Goal: Transaction & Acquisition: Purchase product/service

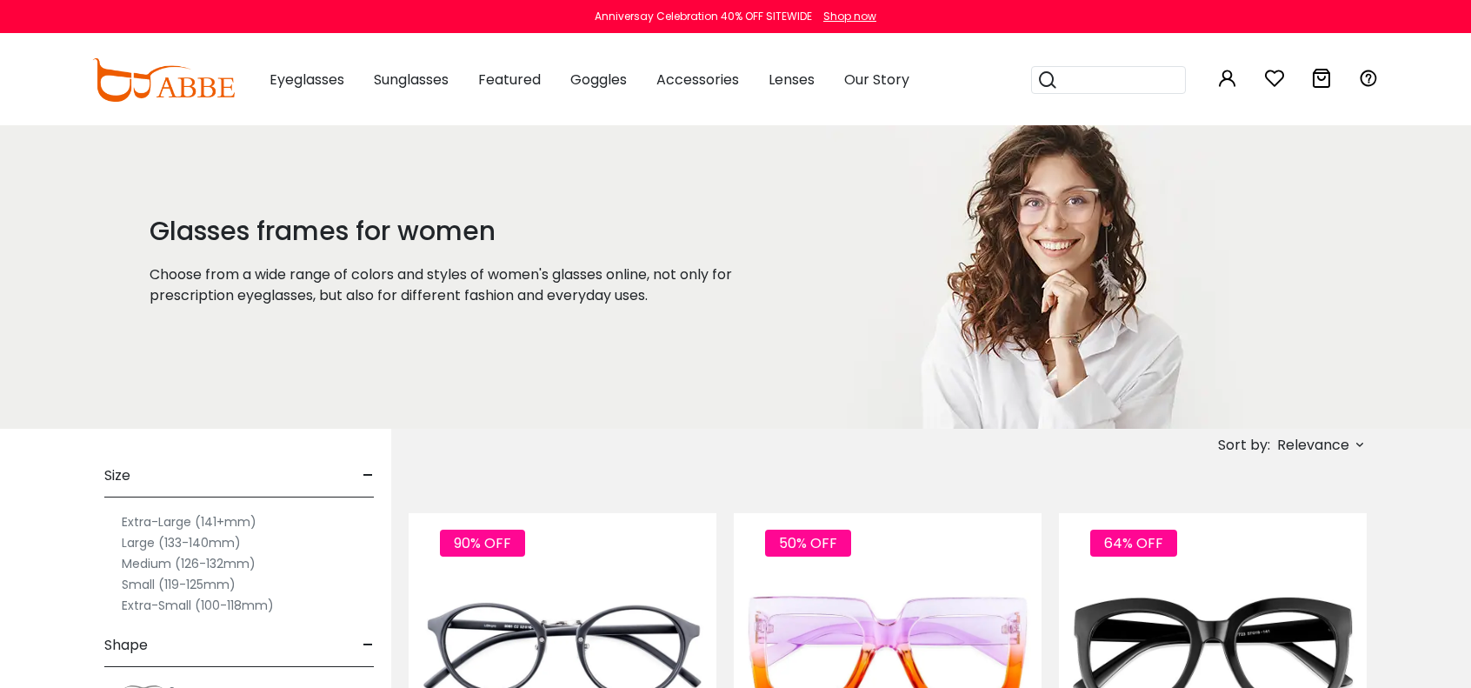
type input "**********"
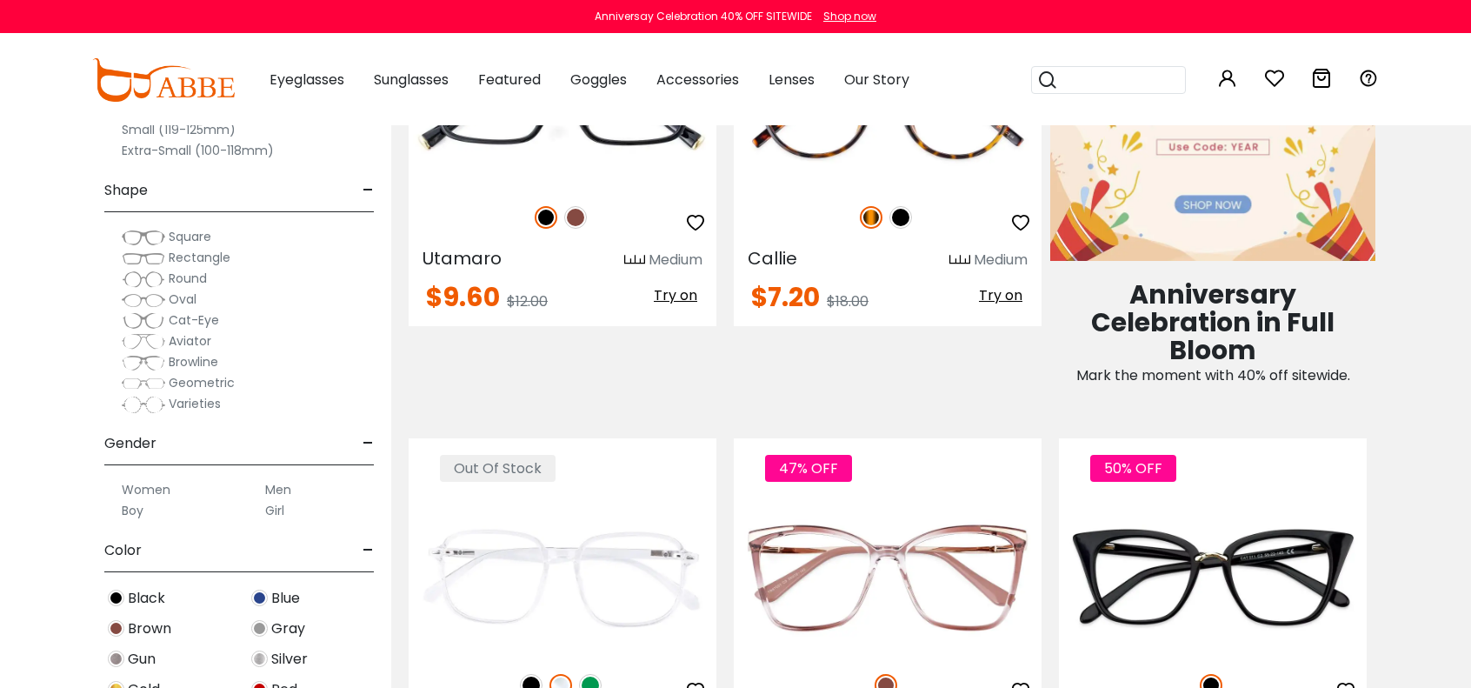
scroll to position [1078, 0]
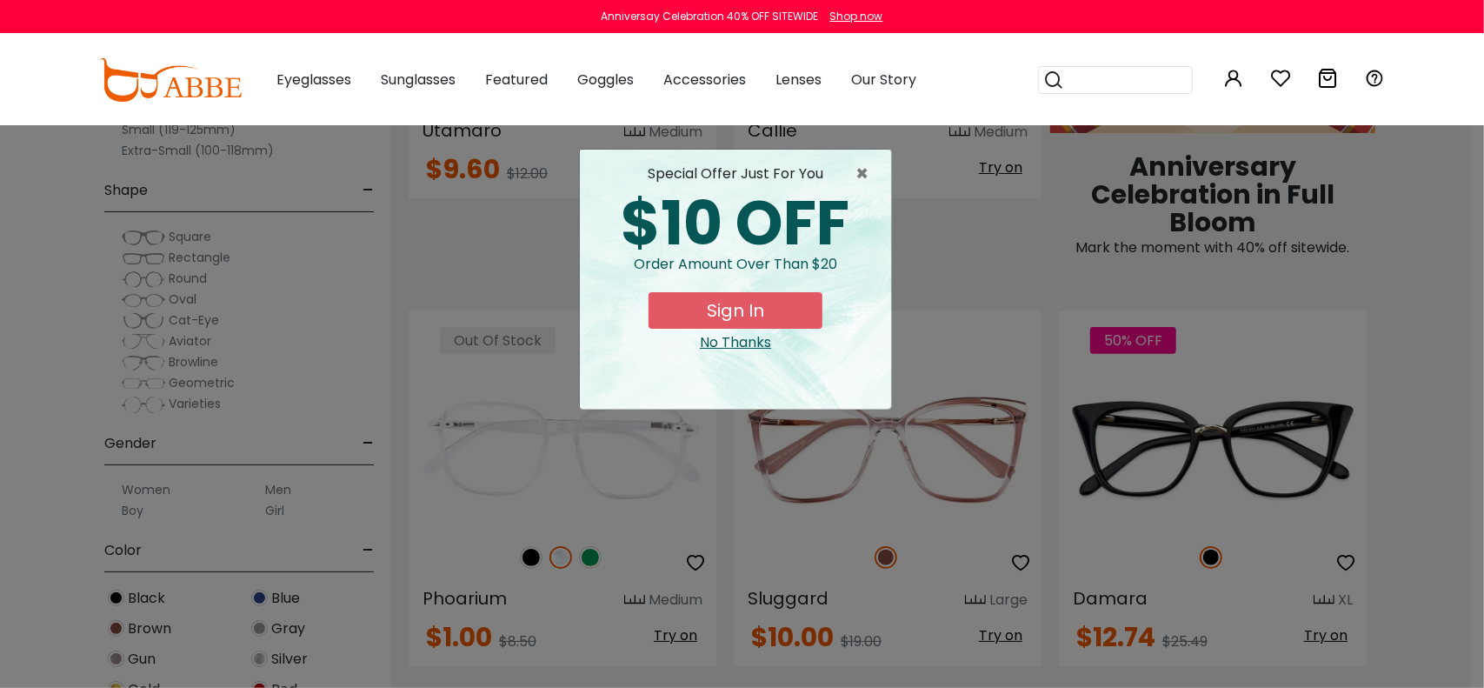
click at [1470, 683] on div "× special offer just for you $10 OFF Order amount over than $20 Sign In No Than…" at bounding box center [742, 344] width 1484 height 688
click at [758, 341] on div "No Thanks" at bounding box center [735, 342] width 283 height 21
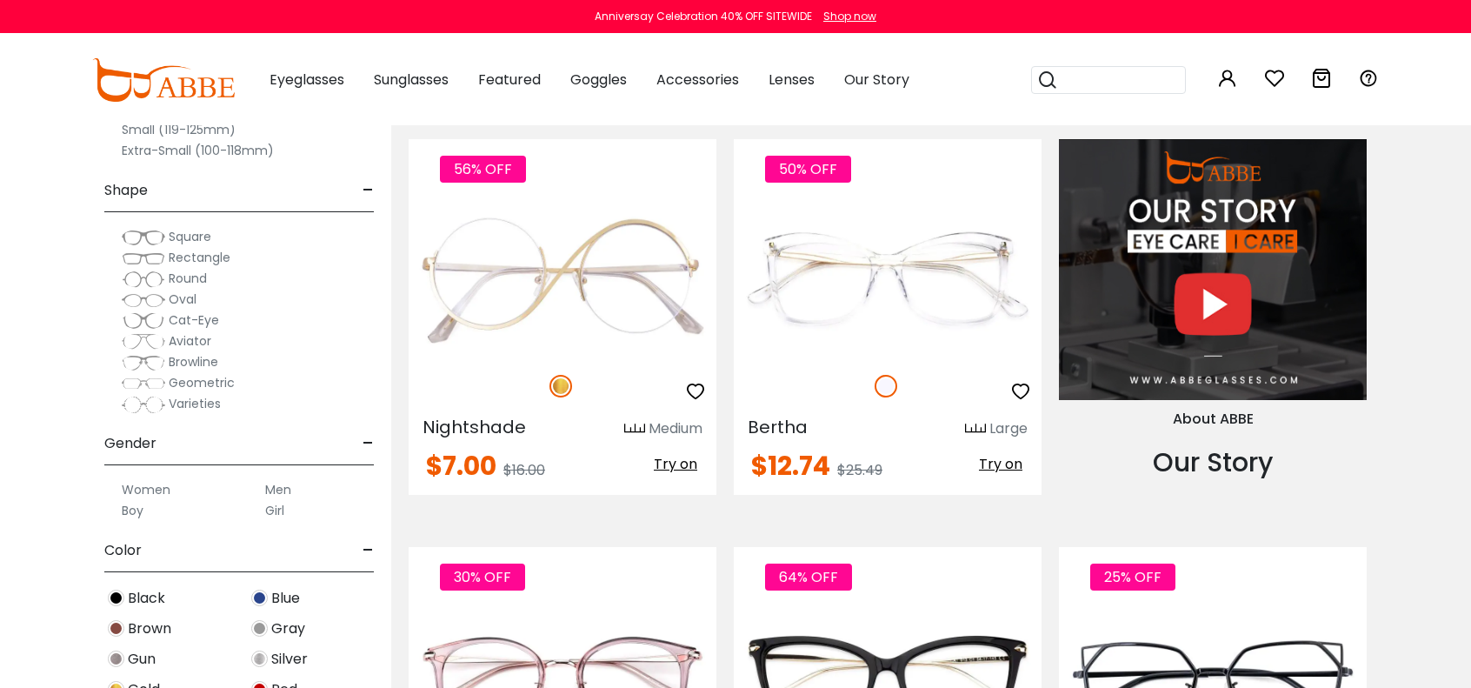
scroll to position [1657, 0]
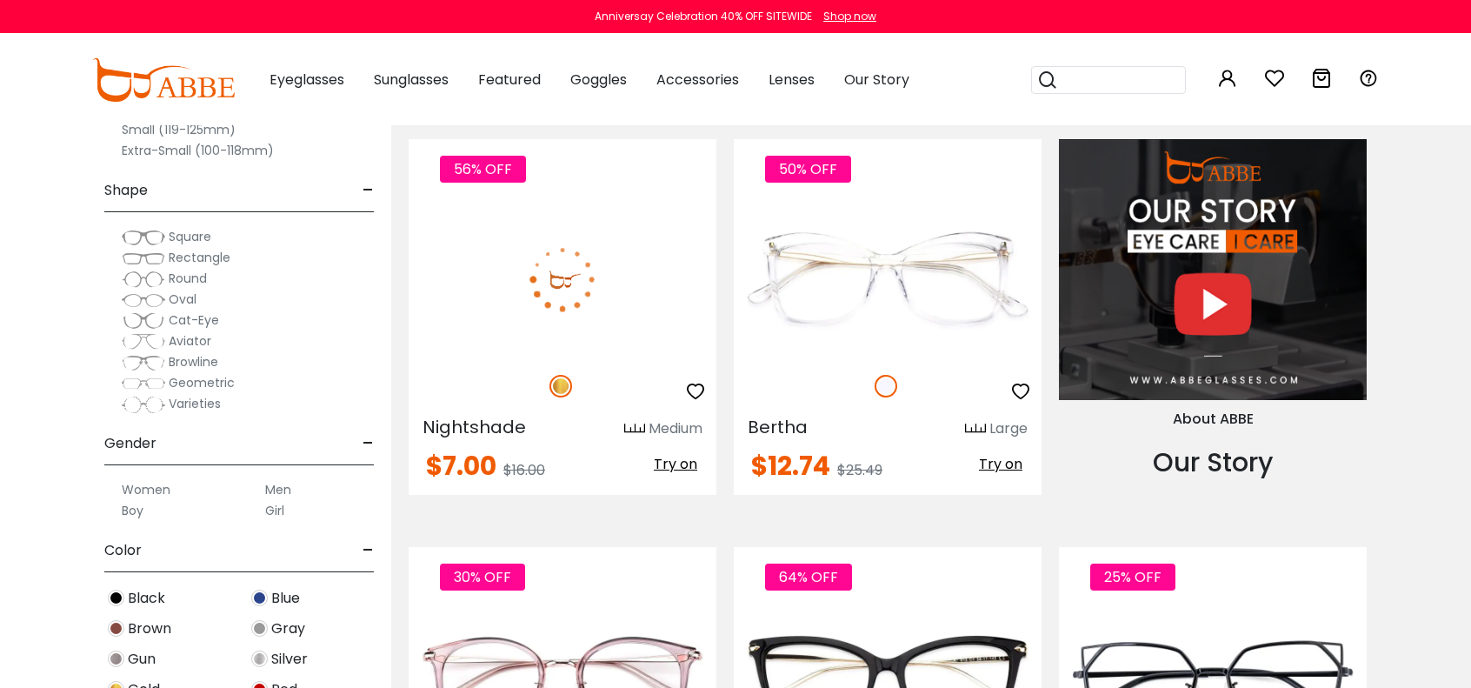
click at [609, 323] on img at bounding box center [563, 279] width 308 height 154
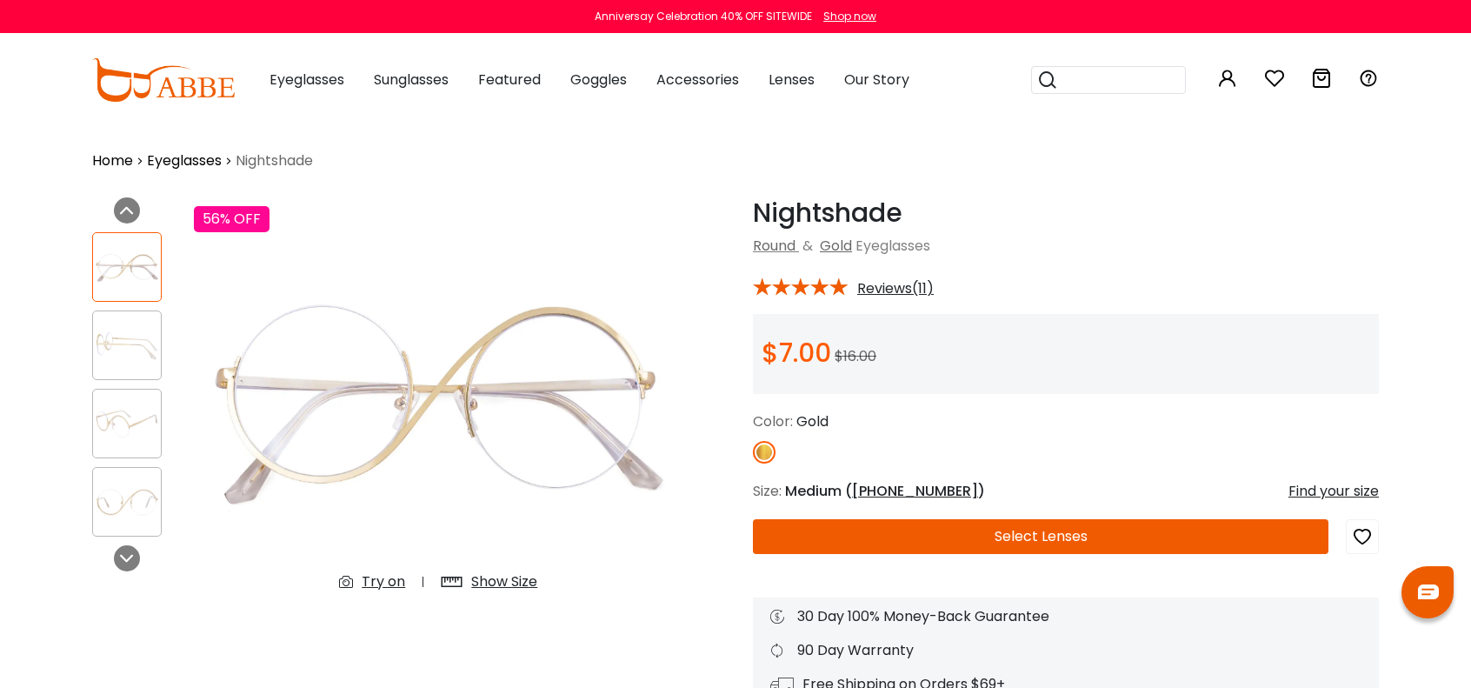
type input "**********"
click at [383, 574] on div "Try on" at bounding box center [383, 581] width 43 height 21
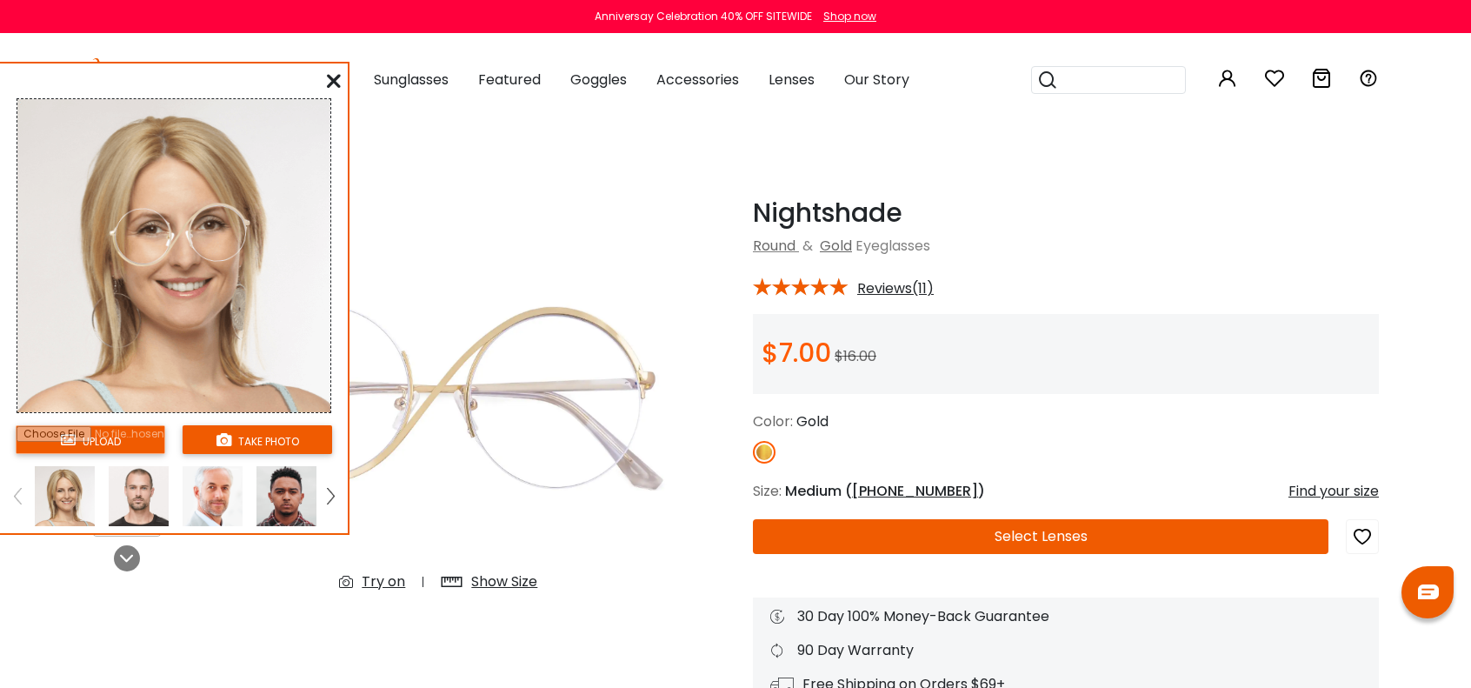
click at [144, 502] on img at bounding box center [139, 496] width 60 height 60
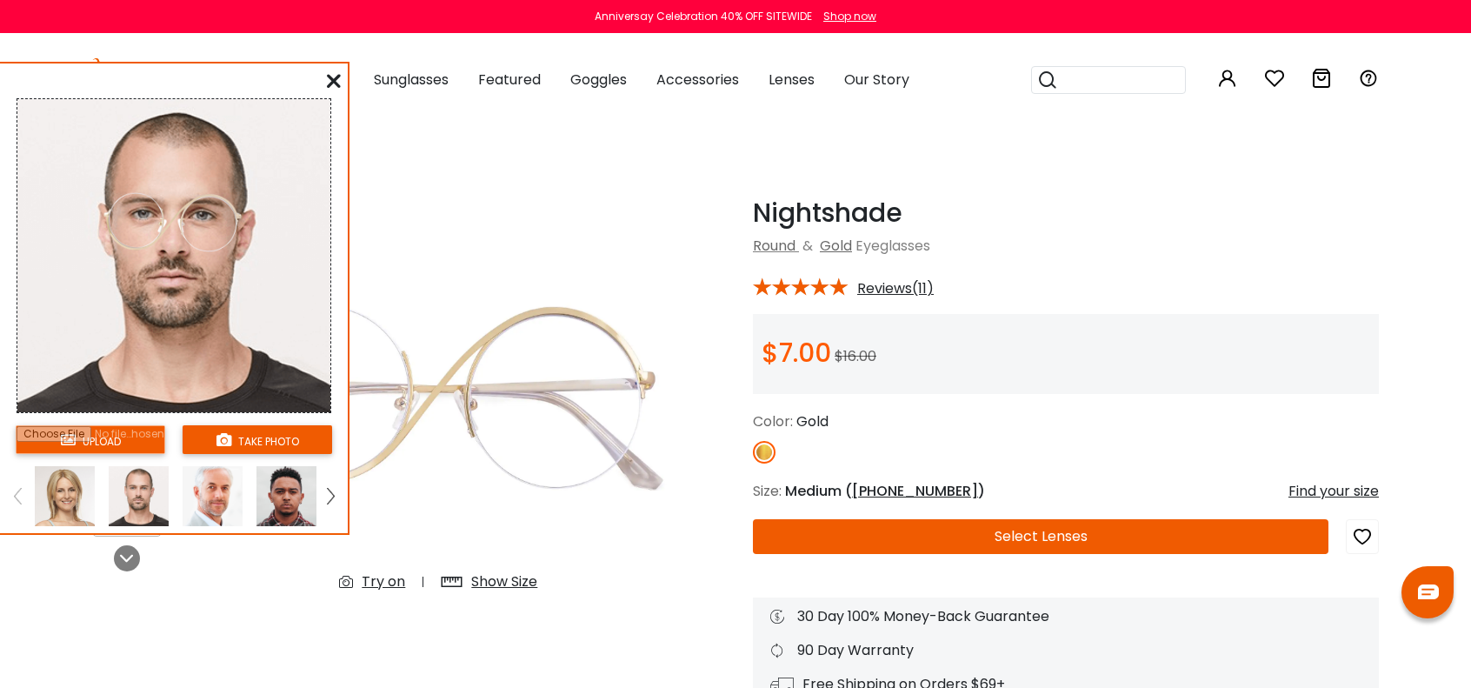
click at [331, 86] on icon at bounding box center [334, 81] width 14 height 14
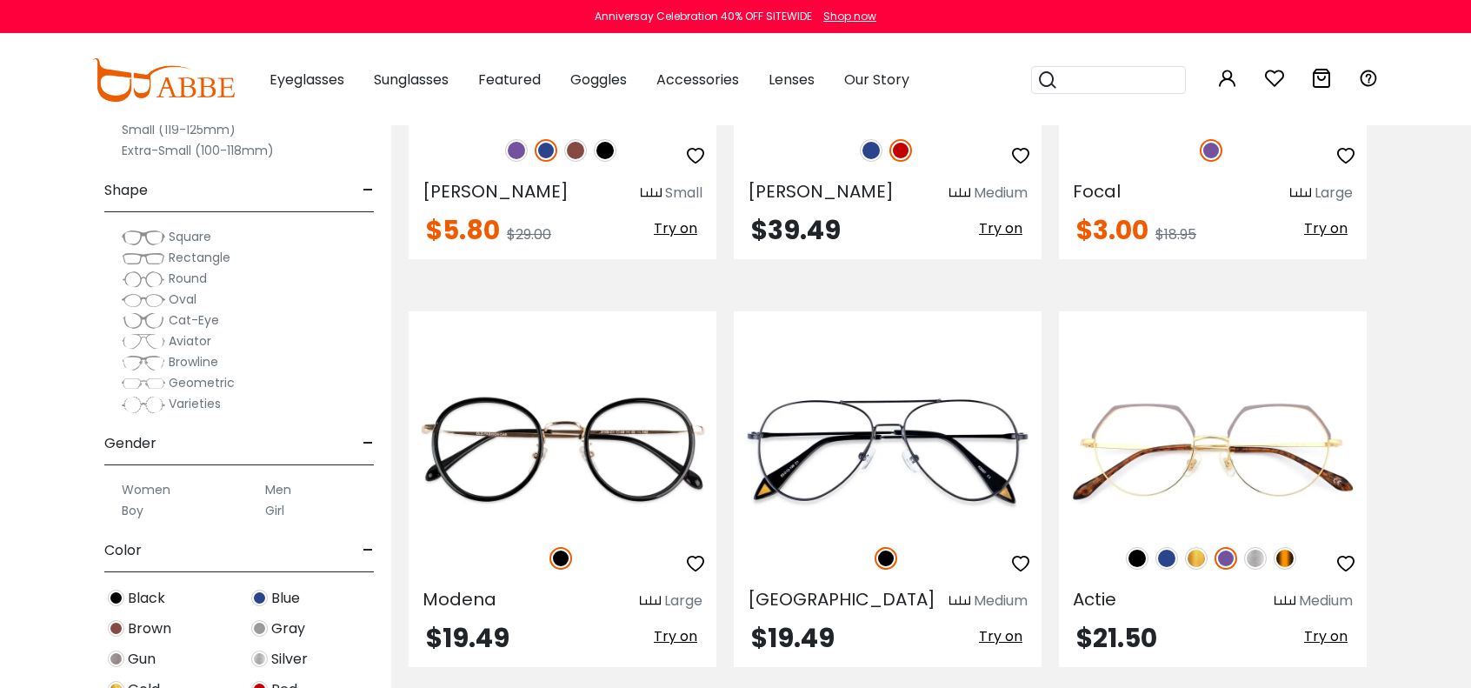
scroll to position [3559, 0]
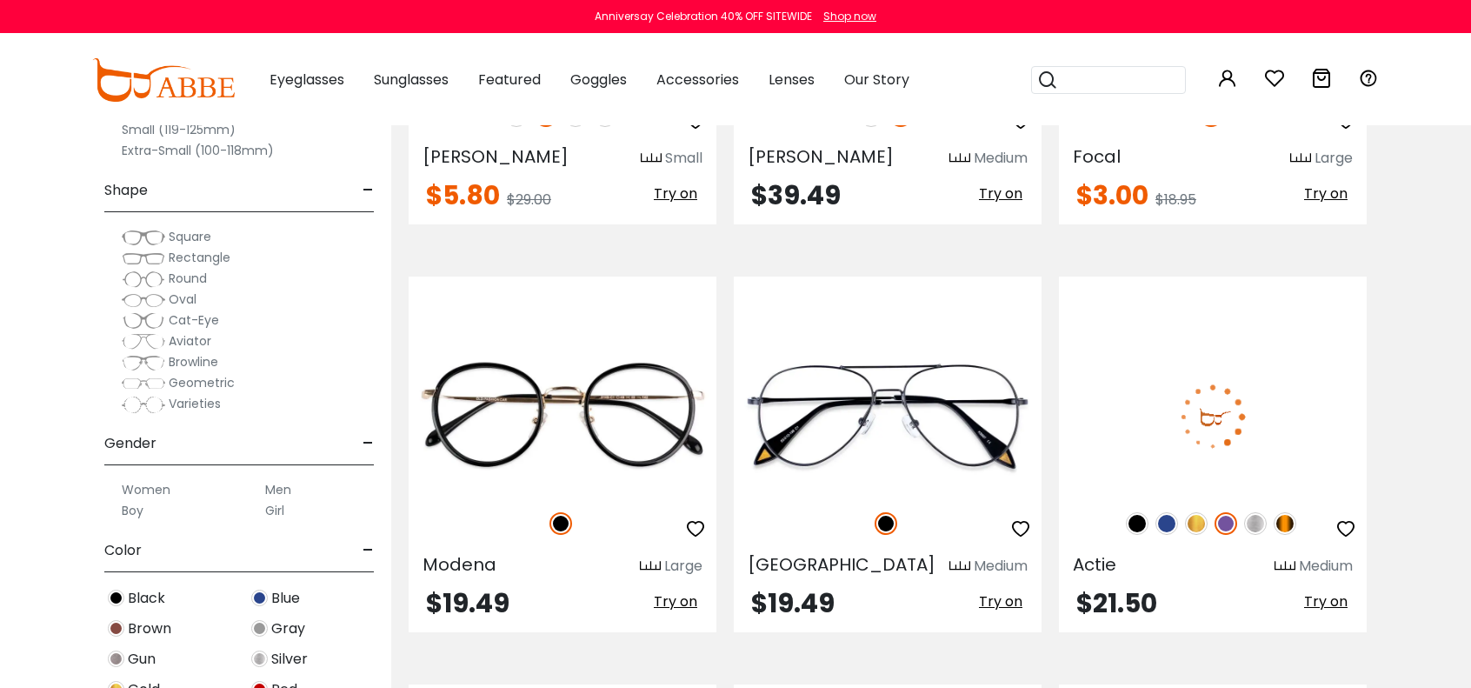
click at [1225, 447] on img at bounding box center [1213, 416] width 308 height 154
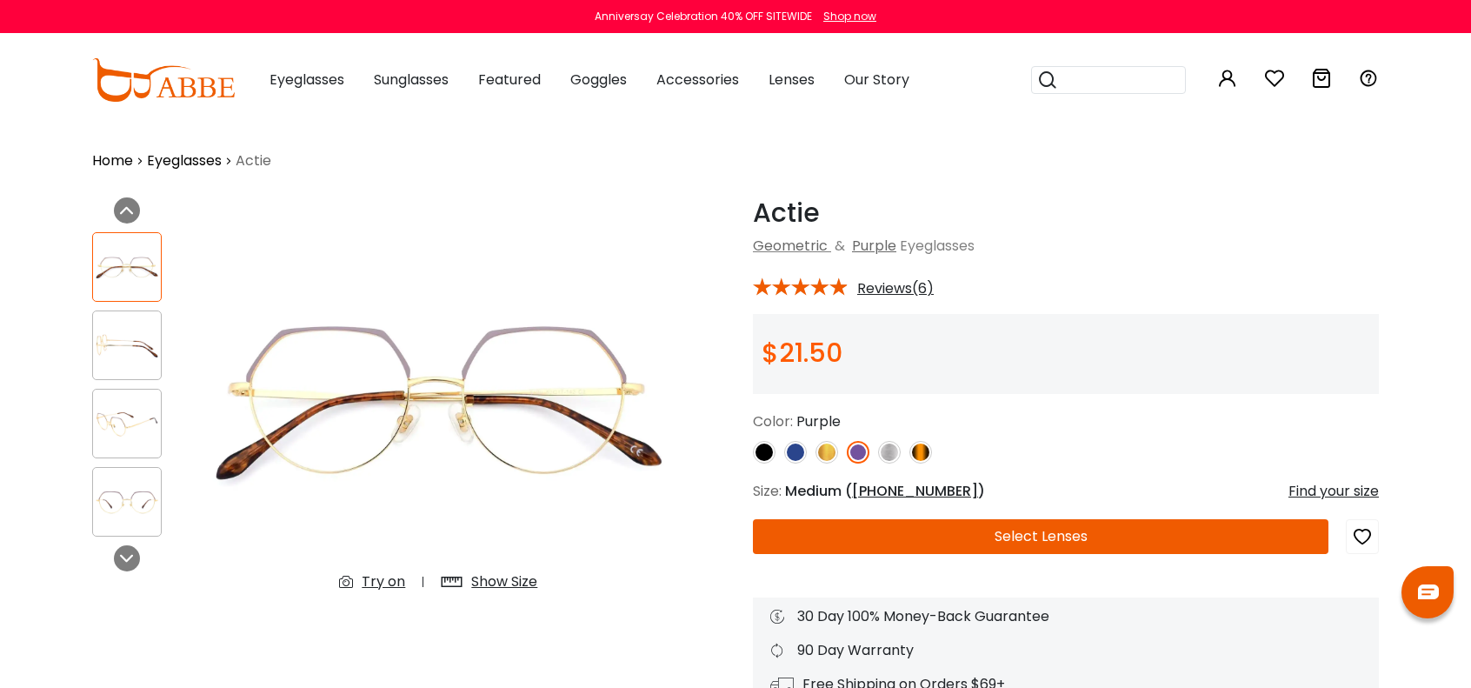
type input "**********"
click at [366, 580] on div "Try on" at bounding box center [383, 581] width 43 height 21
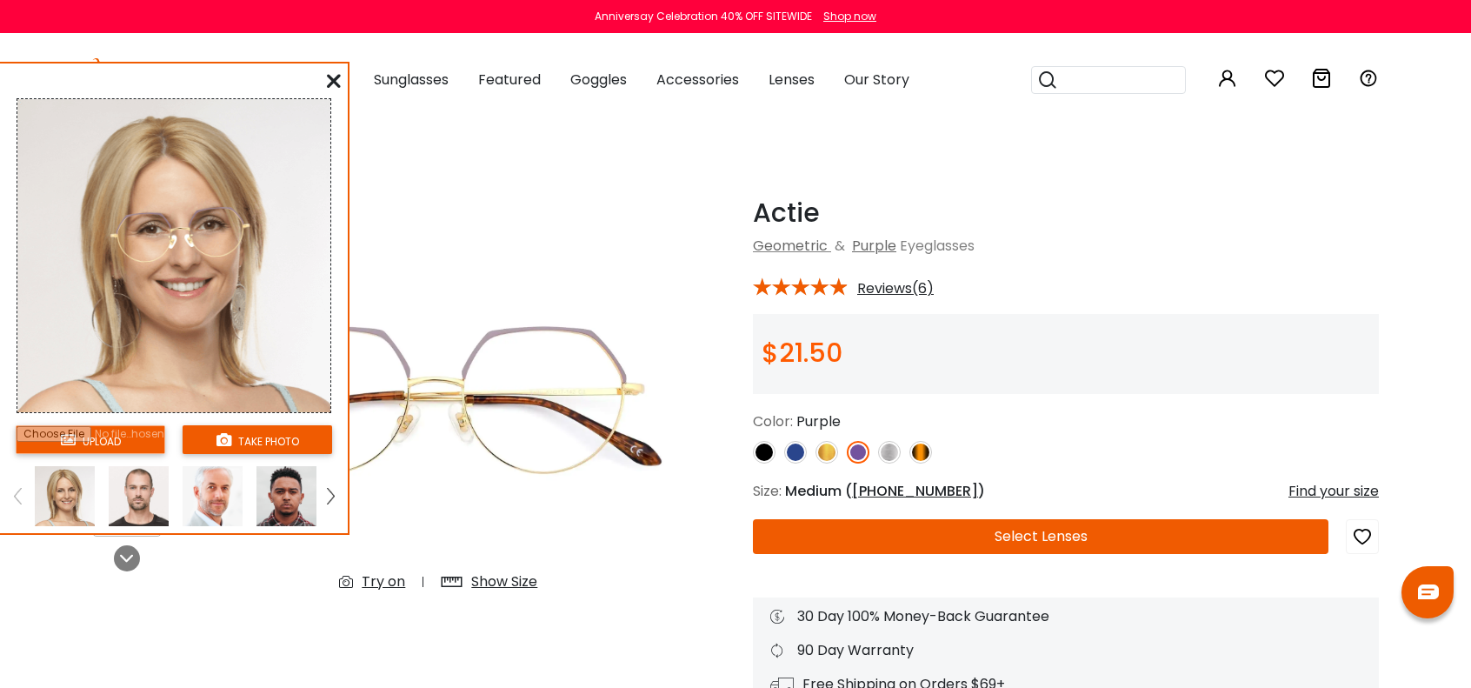
click at [135, 497] on img at bounding box center [139, 496] width 60 height 60
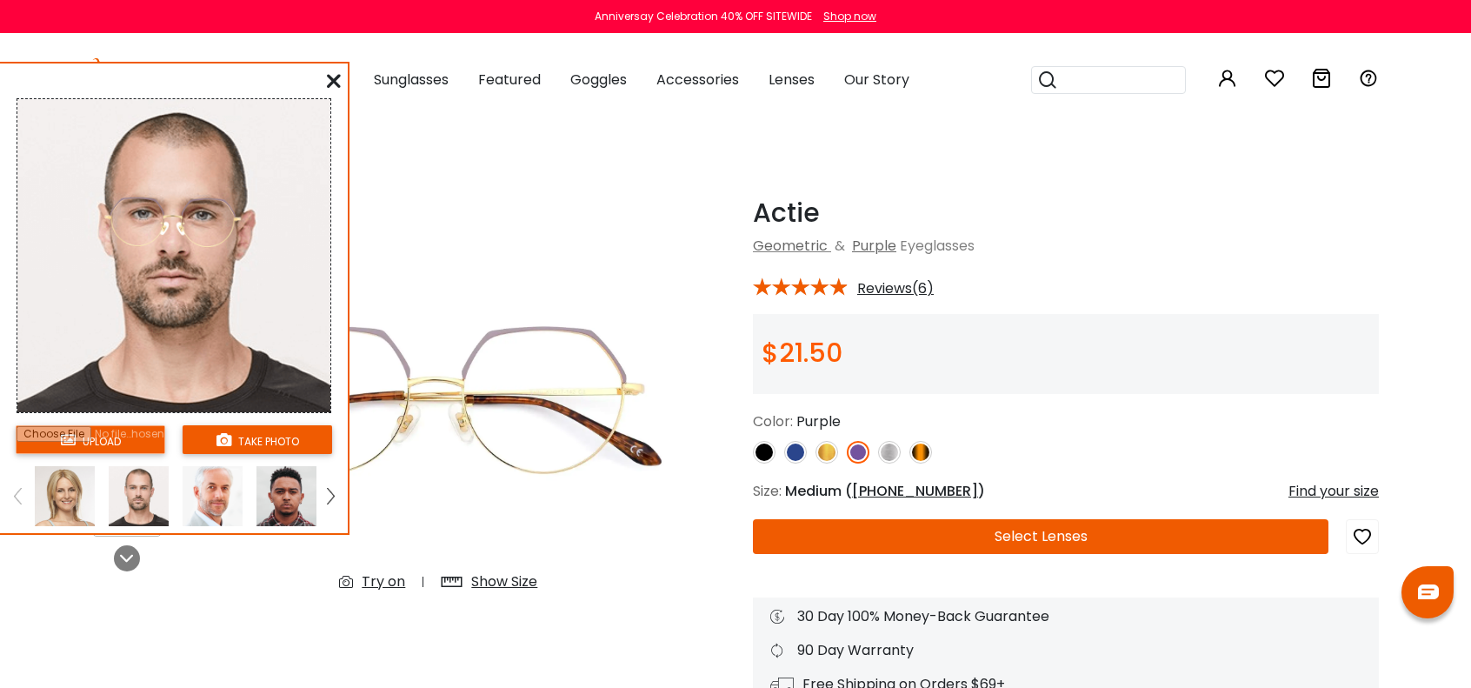
click at [198, 496] on img at bounding box center [213, 496] width 60 height 60
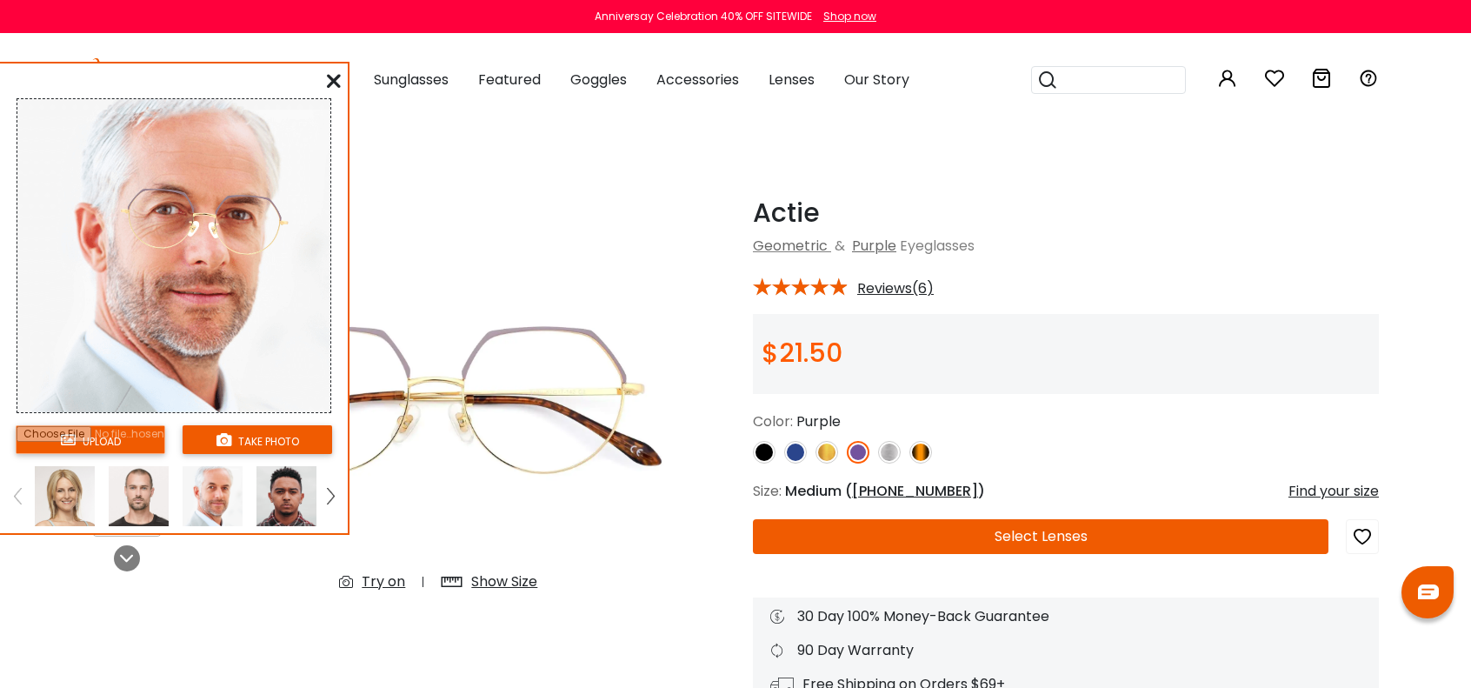
click at [294, 496] on img at bounding box center [286, 496] width 60 height 60
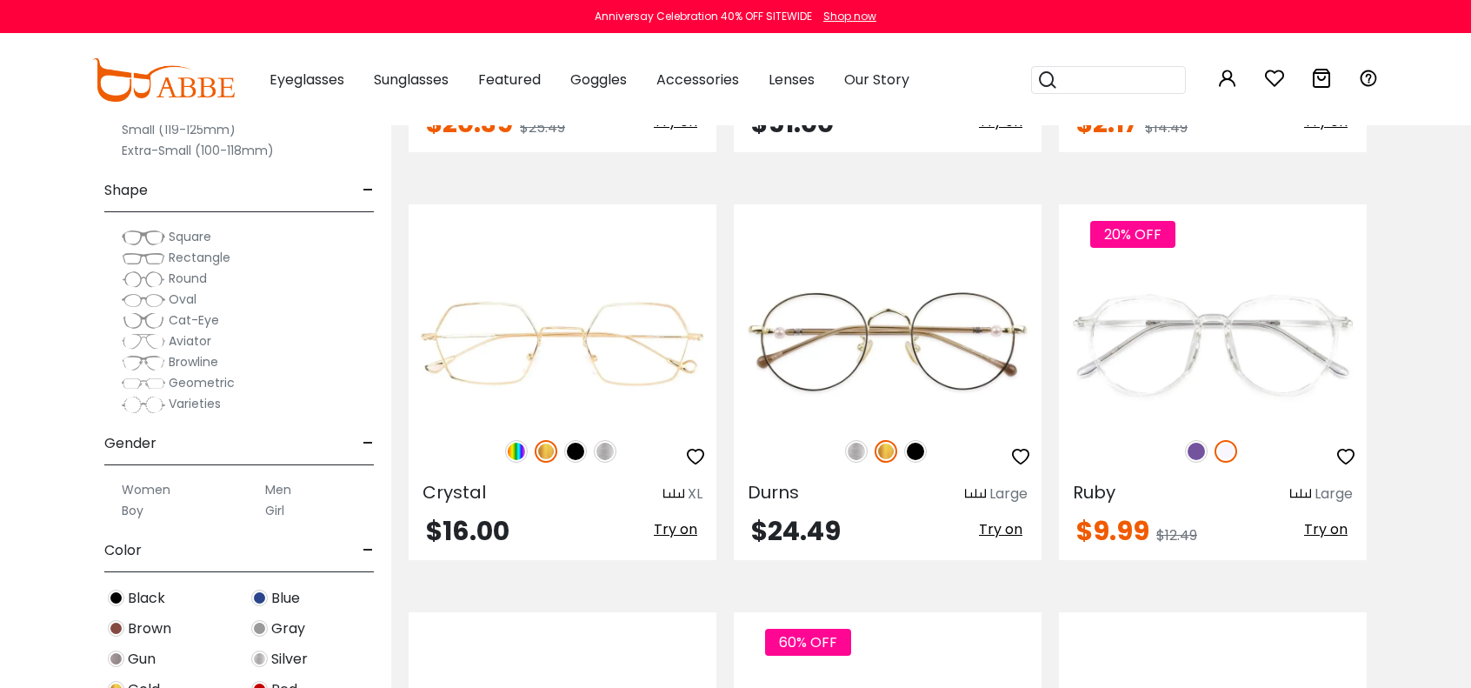
scroll to position [5296, 0]
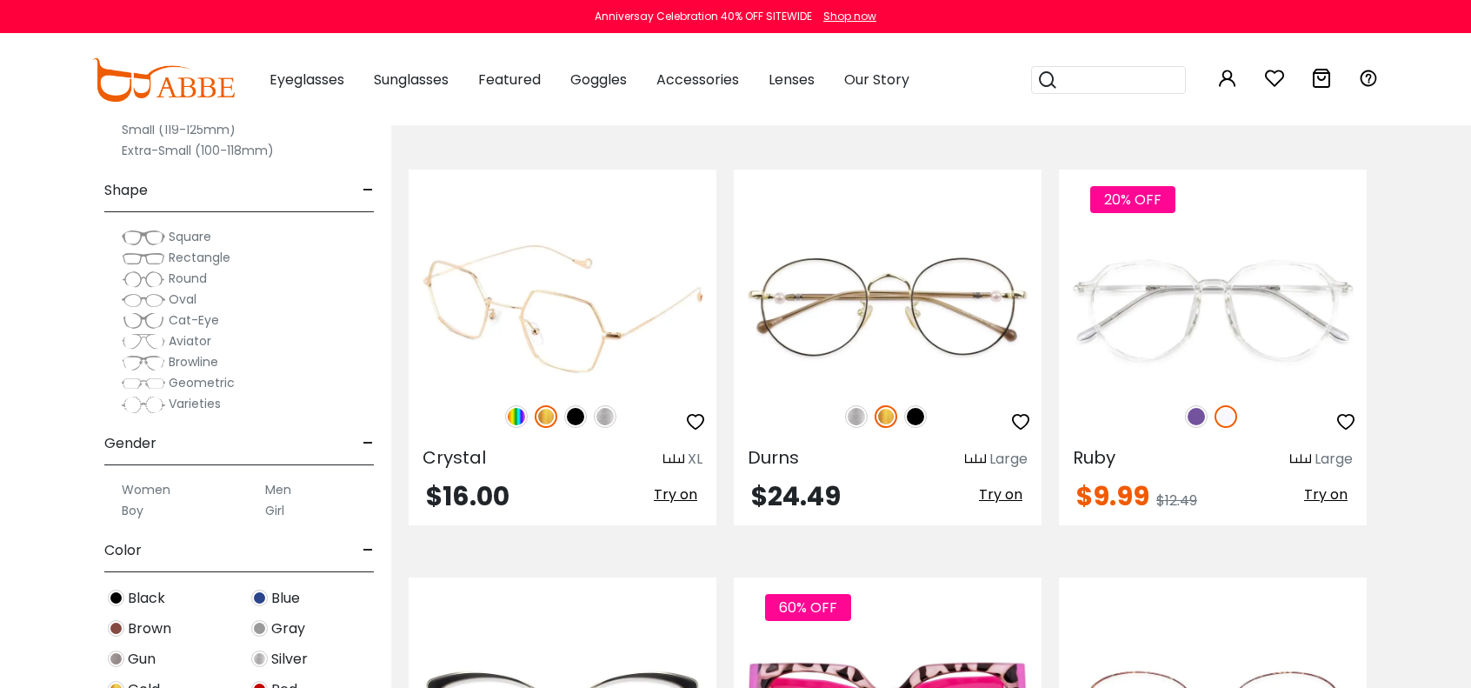
click at [555, 338] on img at bounding box center [563, 309] width 308 height 154
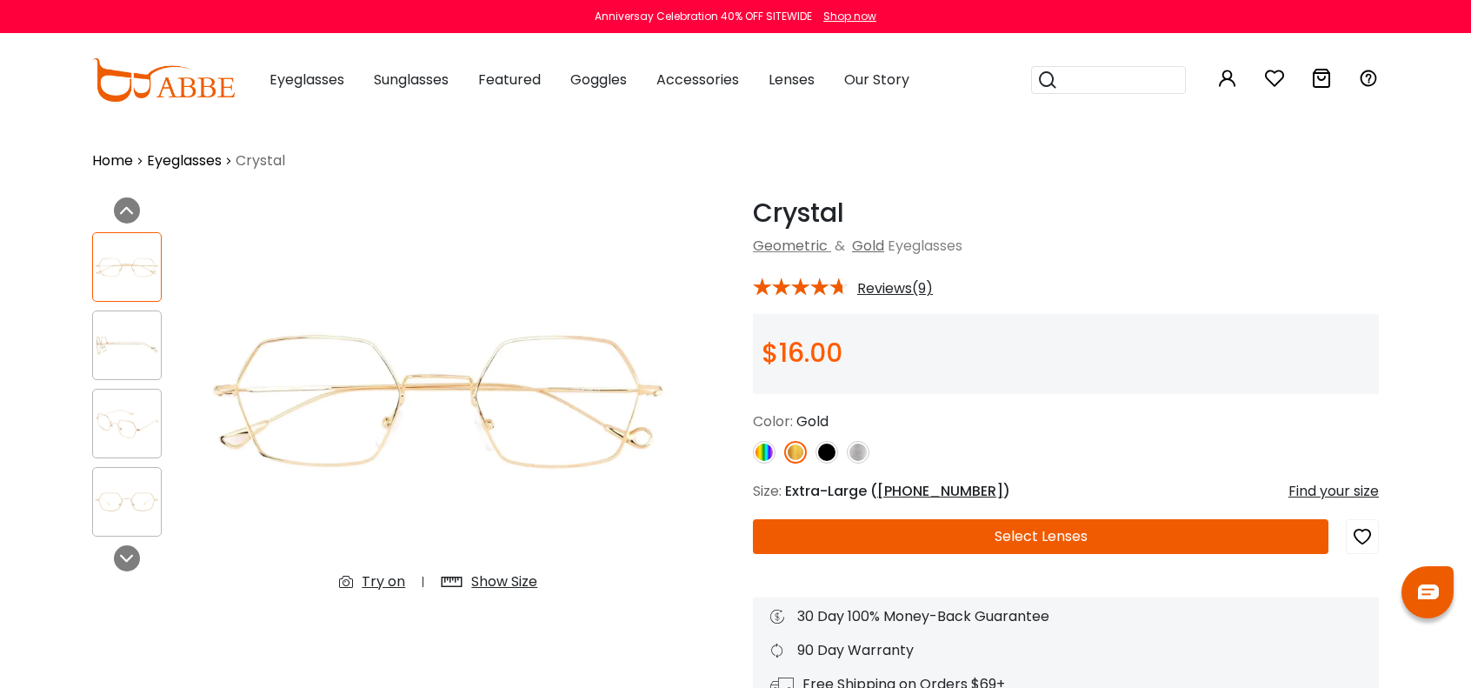
type input "**********"
click at [367, 584] on div "Try on" at bounding box center [383, 581] width 43 height 21
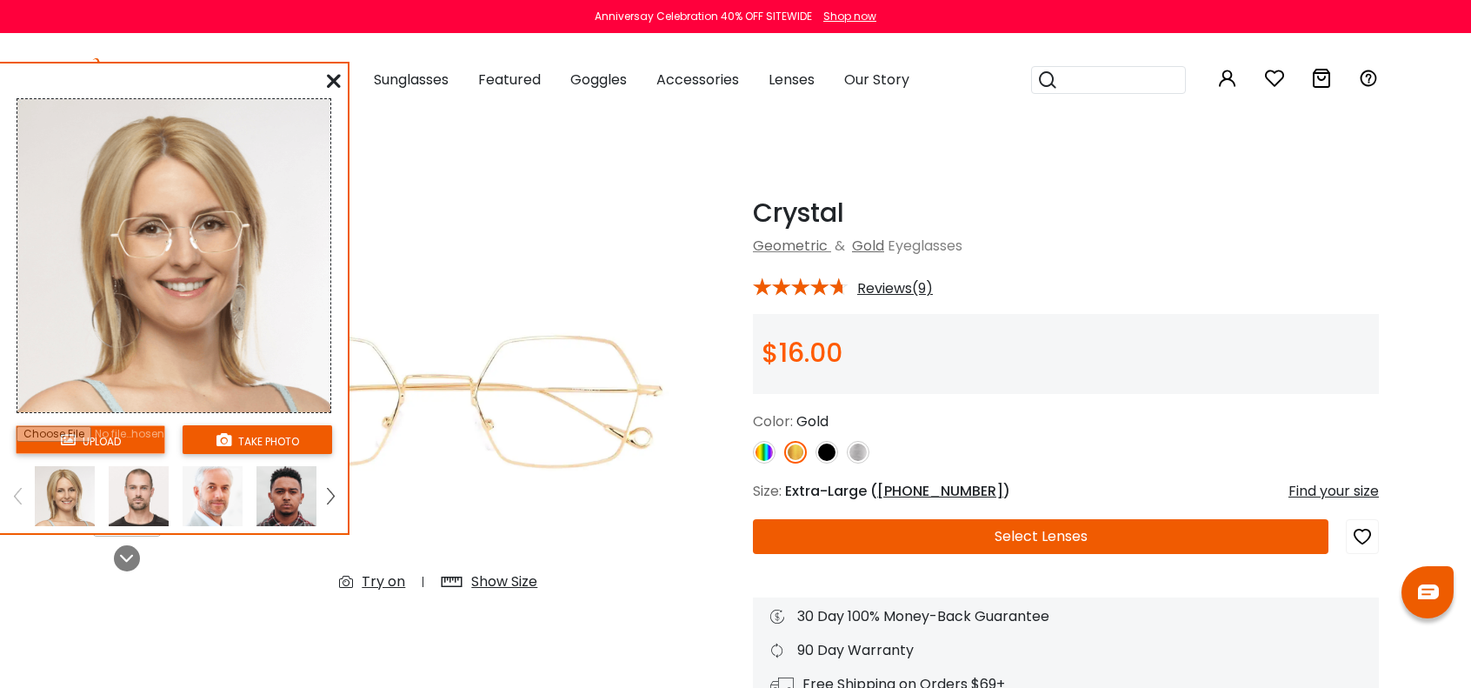
click at [149, 500] on img at bounding box center [139, 496] width 60 height 60
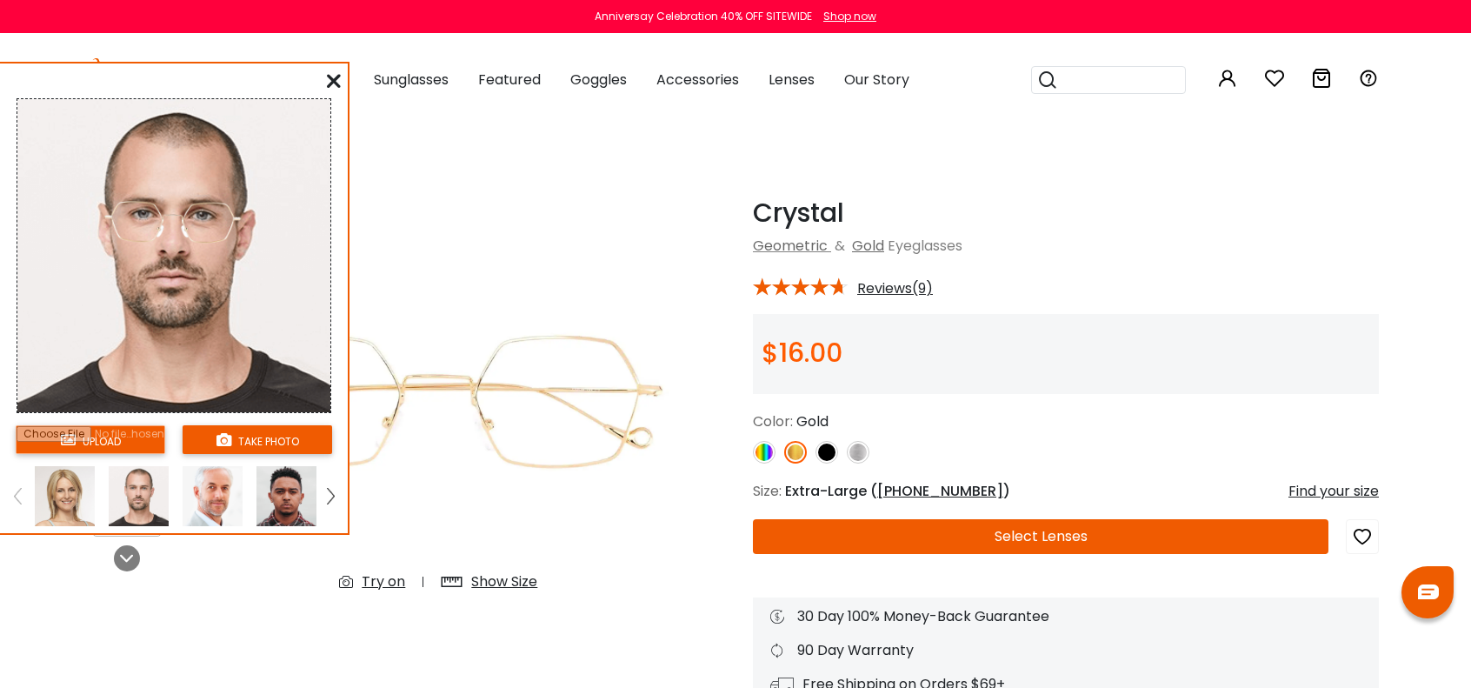
click at [195, 496] on img at bounding box center [213, 496] width 60 height 60
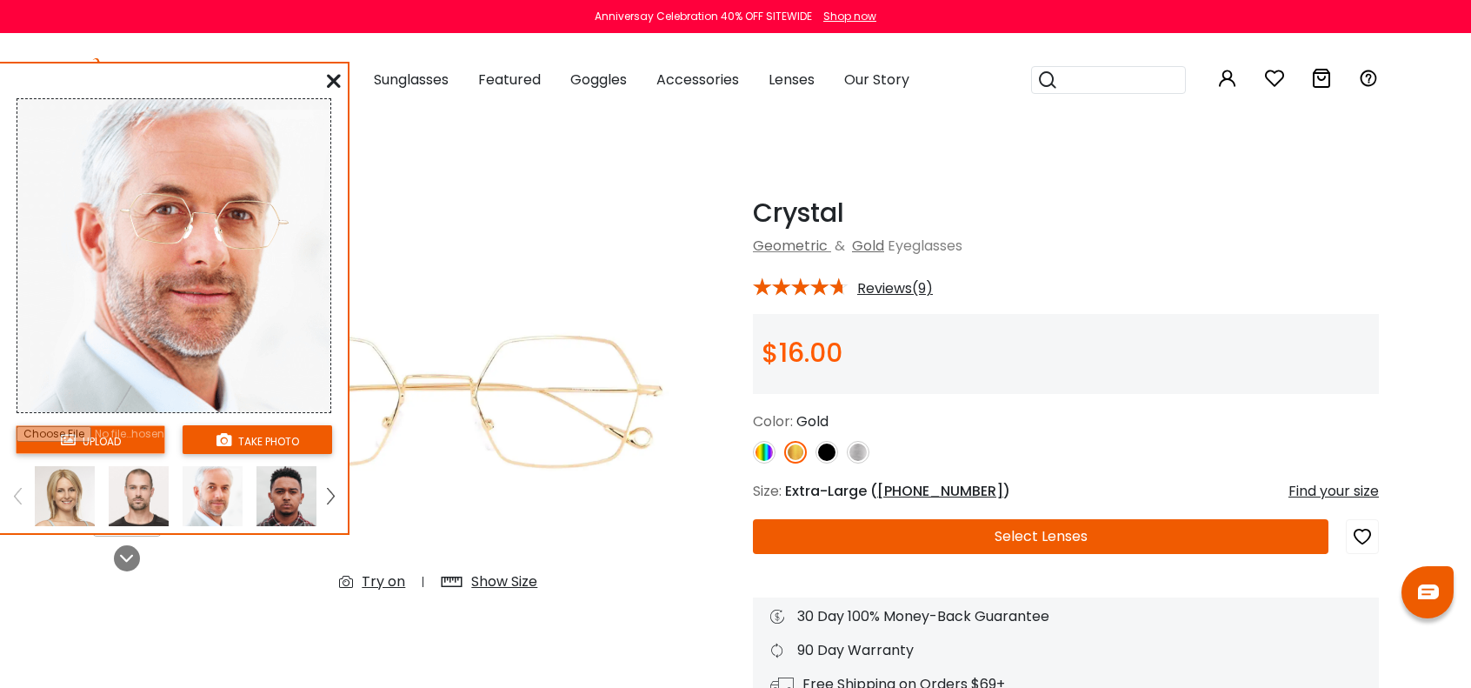
click at [302, 493] on img at bounding box center [286, 496] width 60 height 60
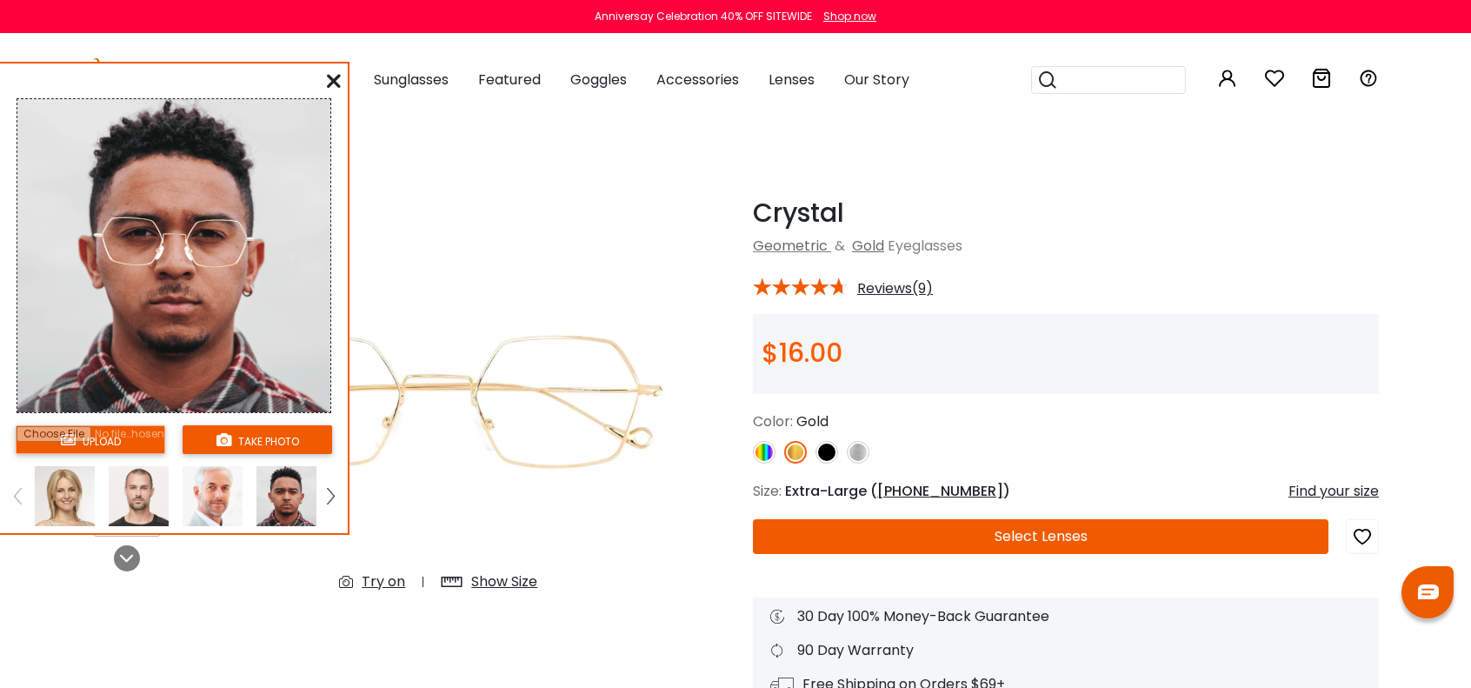
click at [334, 496] on img at bounding box center [330, 496] width 7 height 16
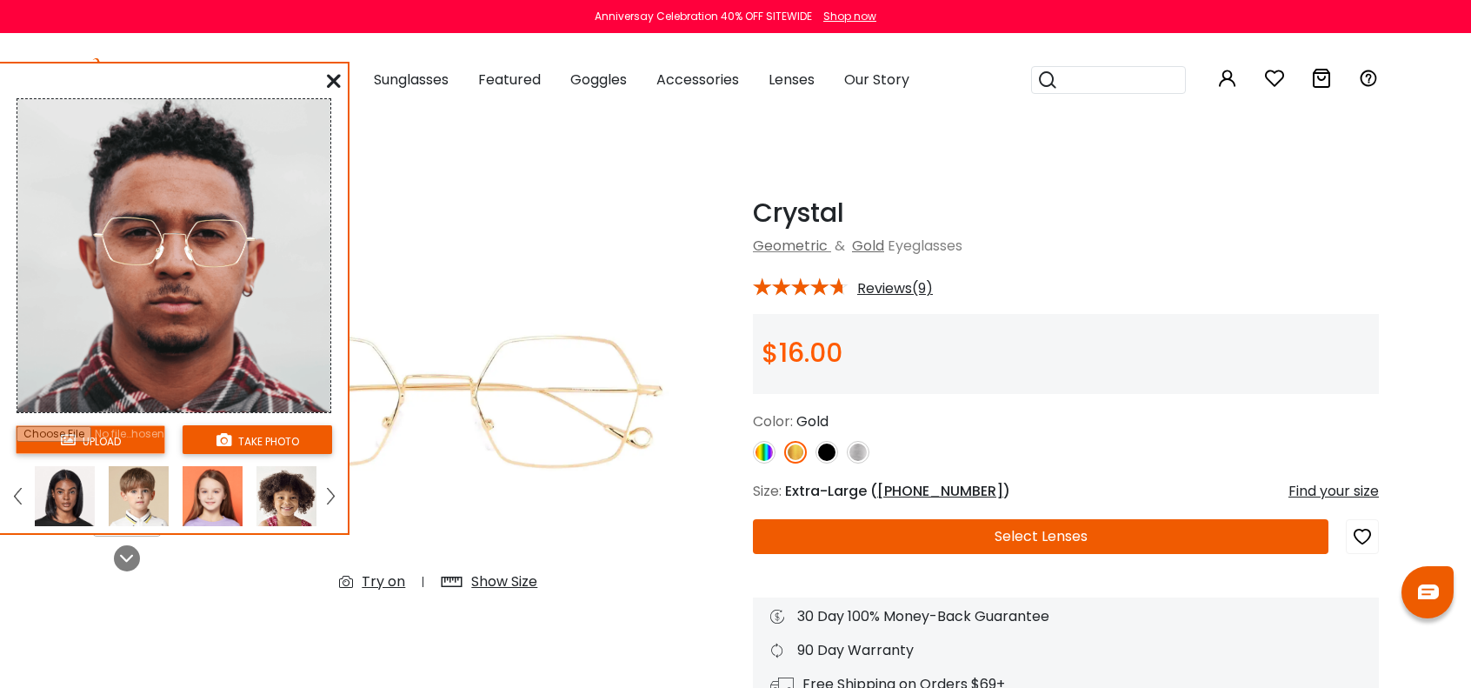
click at [300, 507] on img at bounding box center [286, 496] width 60 height 60
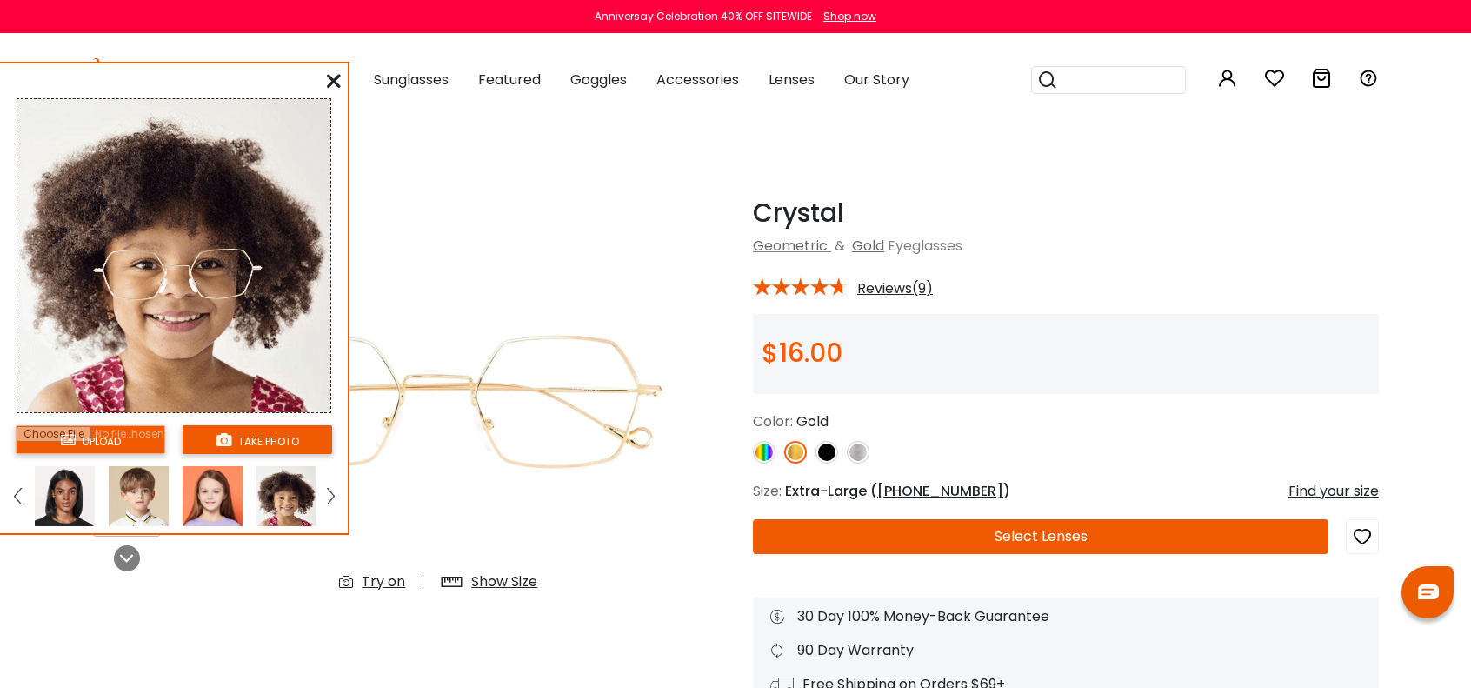
click at [441, 397] on img at bounding box center [438, 401] width 489 height 408
click at [18, 491] on img at bounding box center [17, 496] width 7 height 16
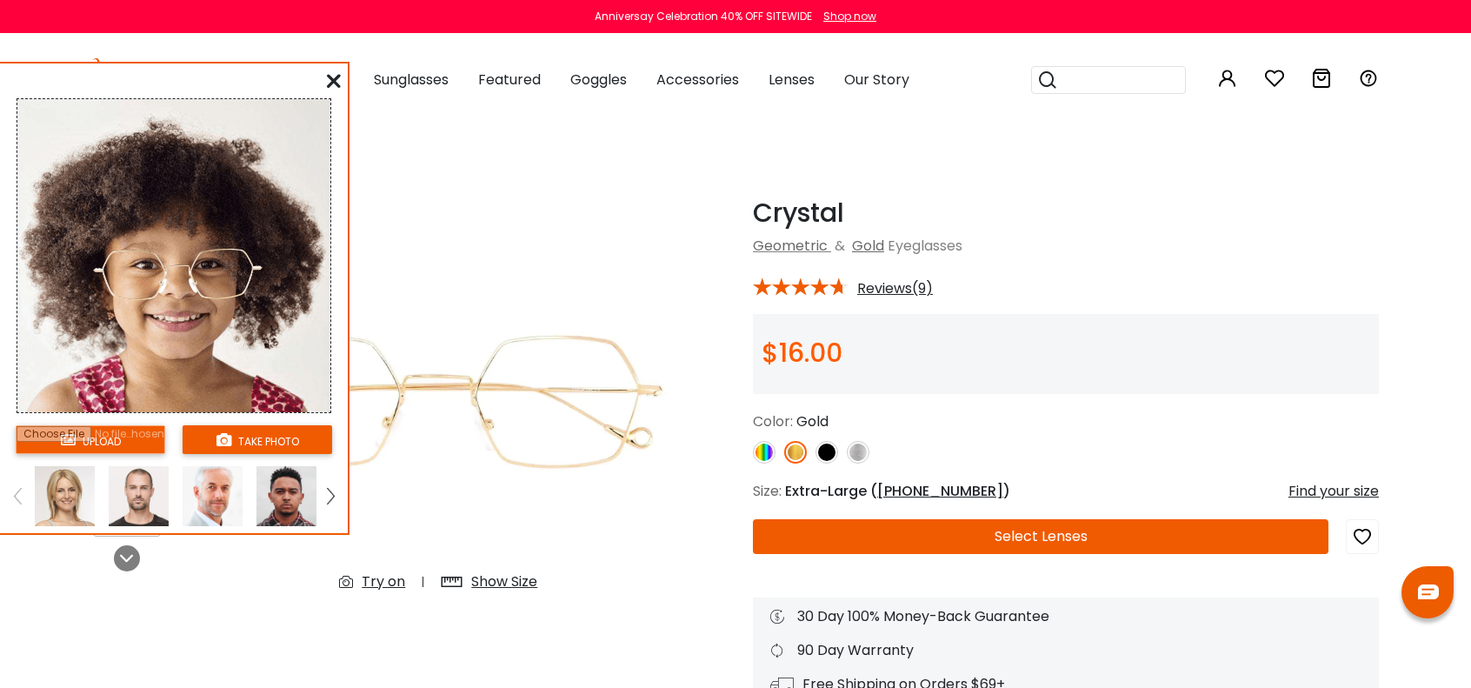
click at [18, 491] on img at bounding box center [17, 496] width 7 height 16
click at [38, 497] on img at bounding box center [65, 496] width 60 height 60
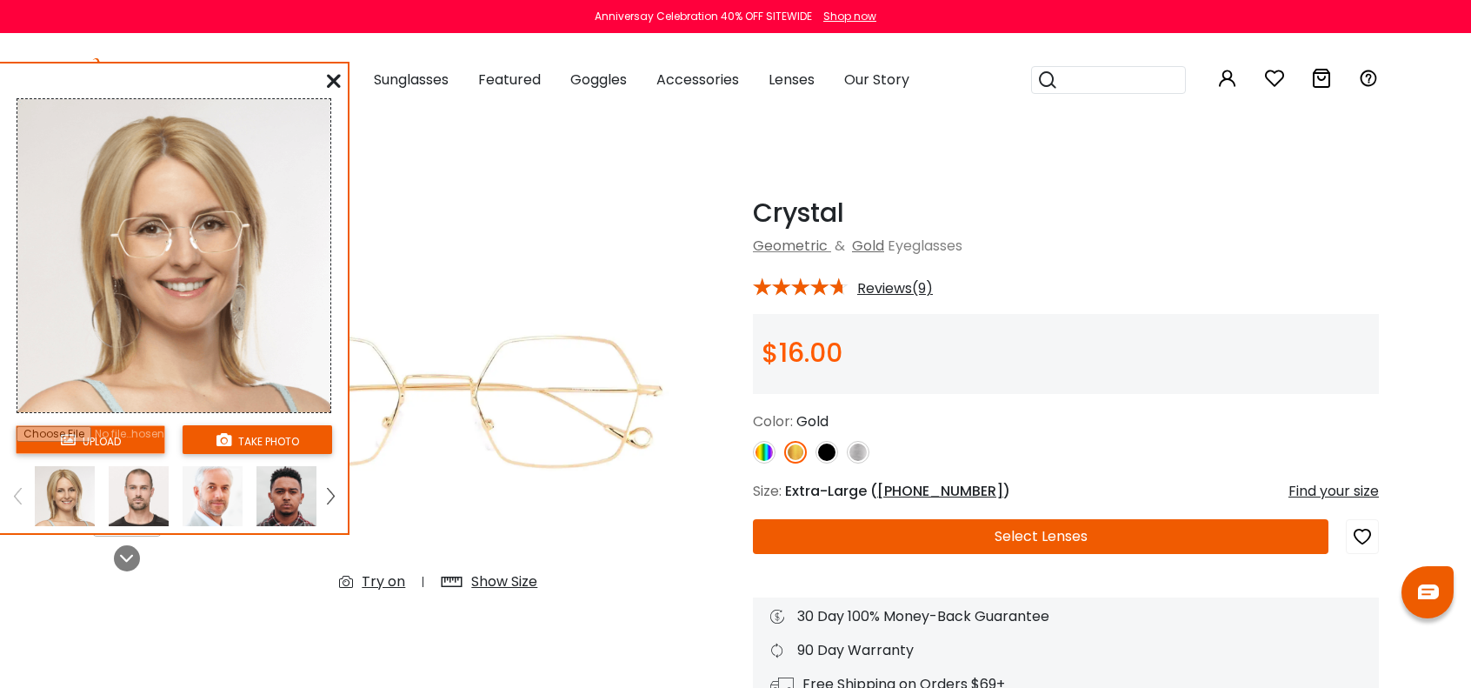
click at [880, 288] on span "Reviews(9)" at bounding box center [895, 289] width 76 height 16
click at [877, 288] on span "Reviews(9)" at bounding box center [895, 289] width 76 height 16
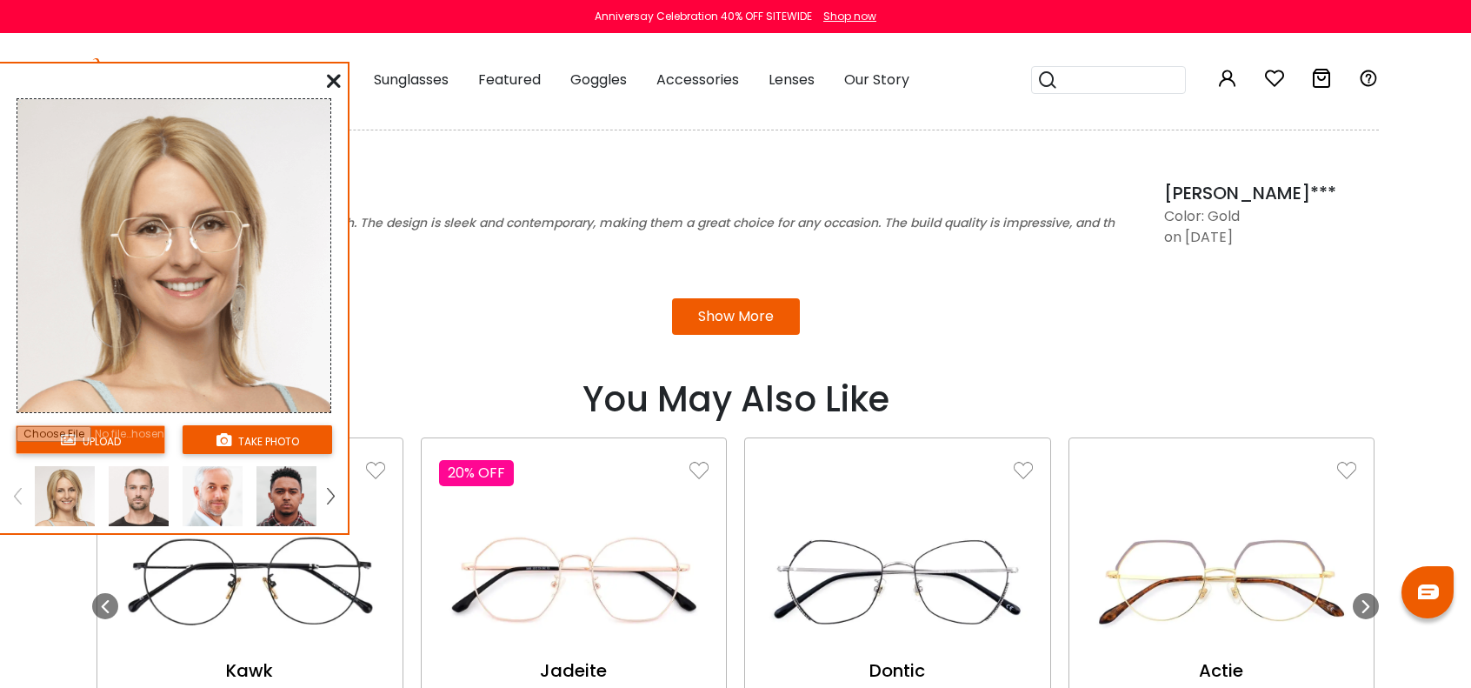
scroll to position [1842, 0]
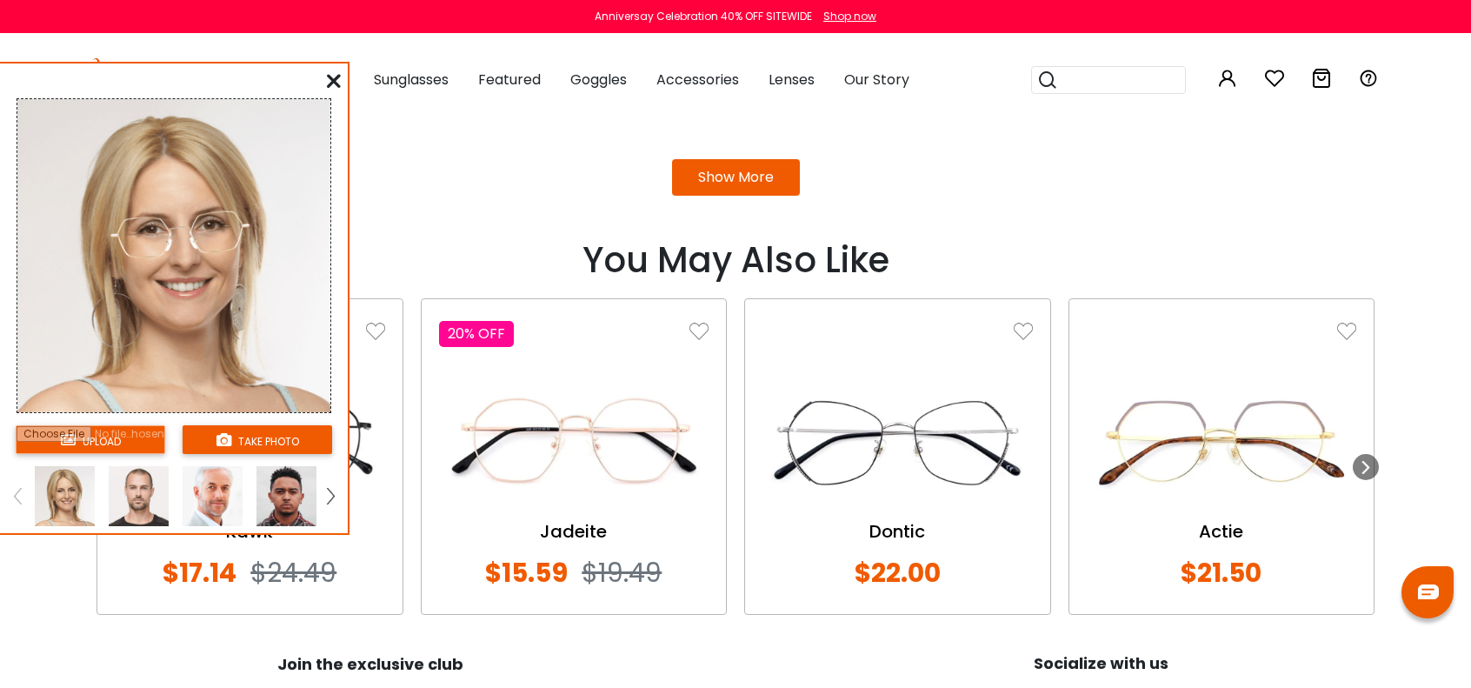
click at [593, 446] on img at bounding box center [574, 442] width 270 height 135
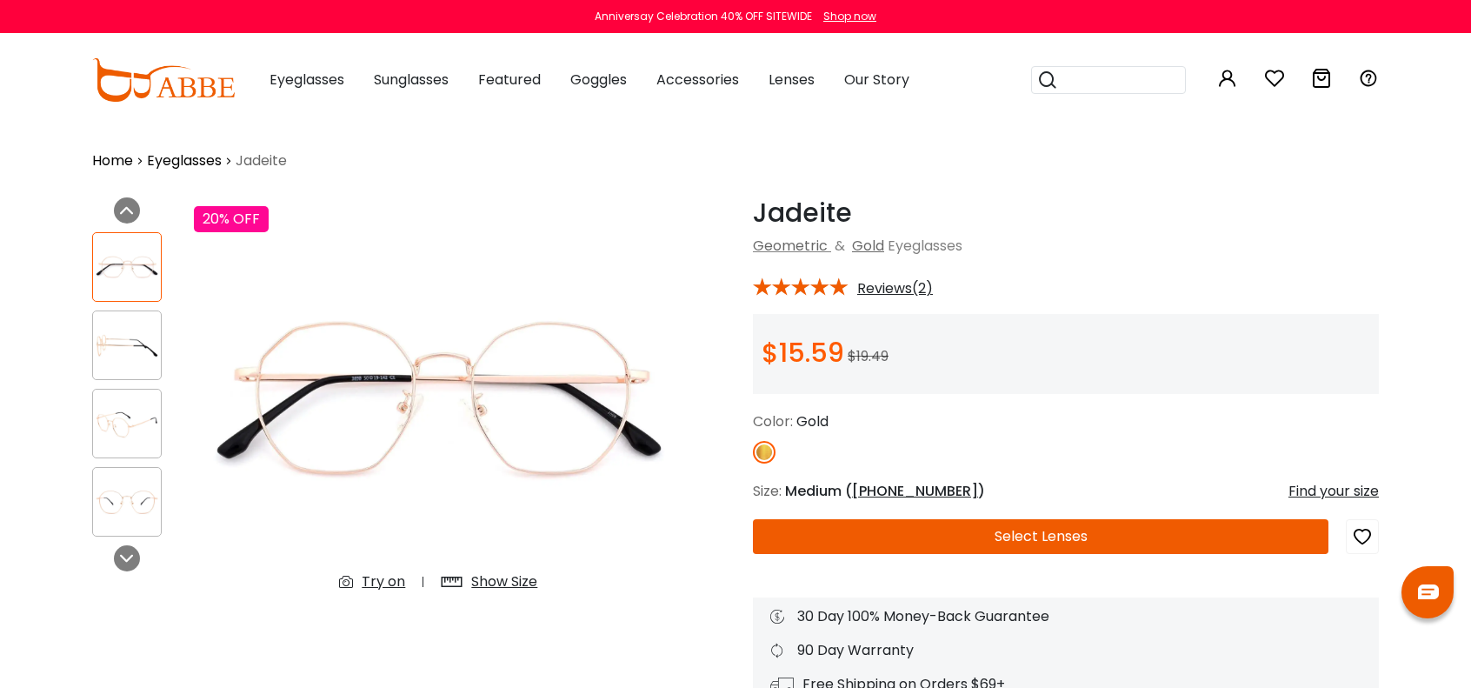
type input "**********"
click at [381, 577] on div "Try on" at bounding box center [383, 581] width 43 height 21
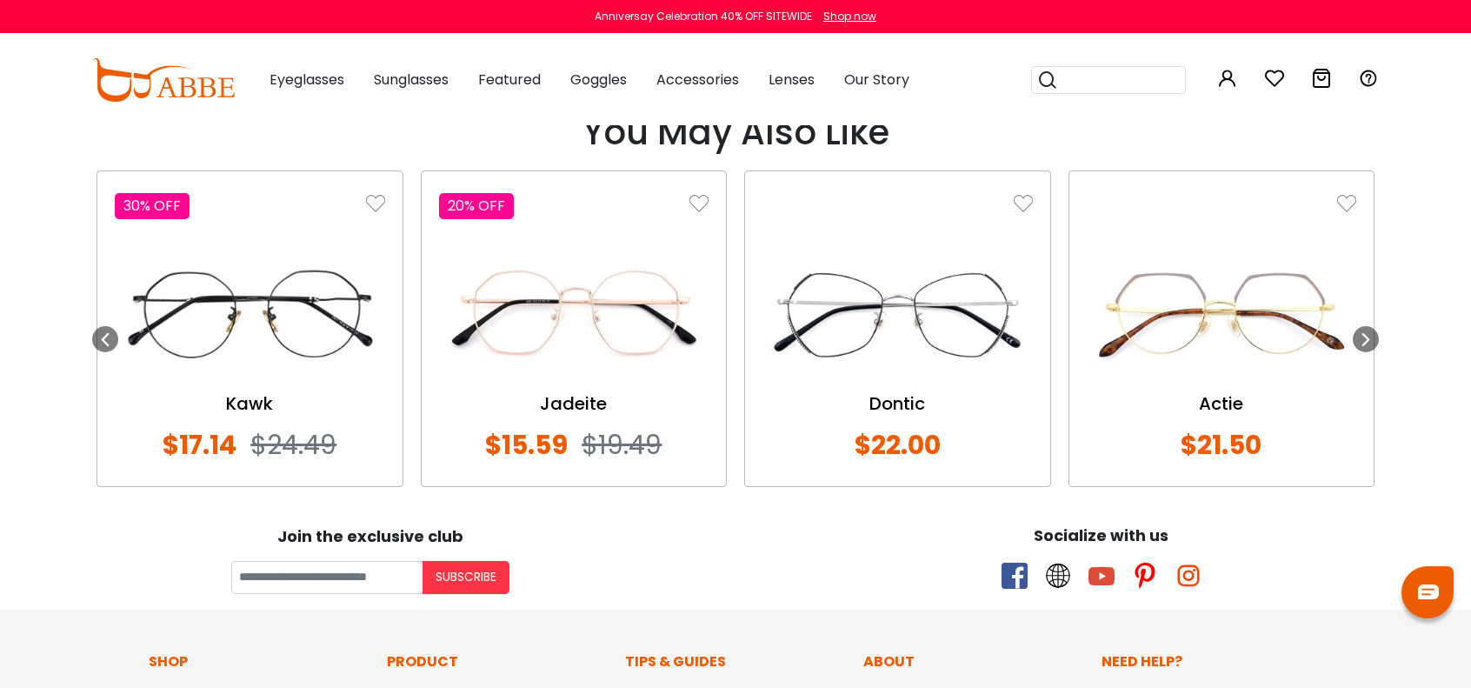
scroll to position [2086, 0]
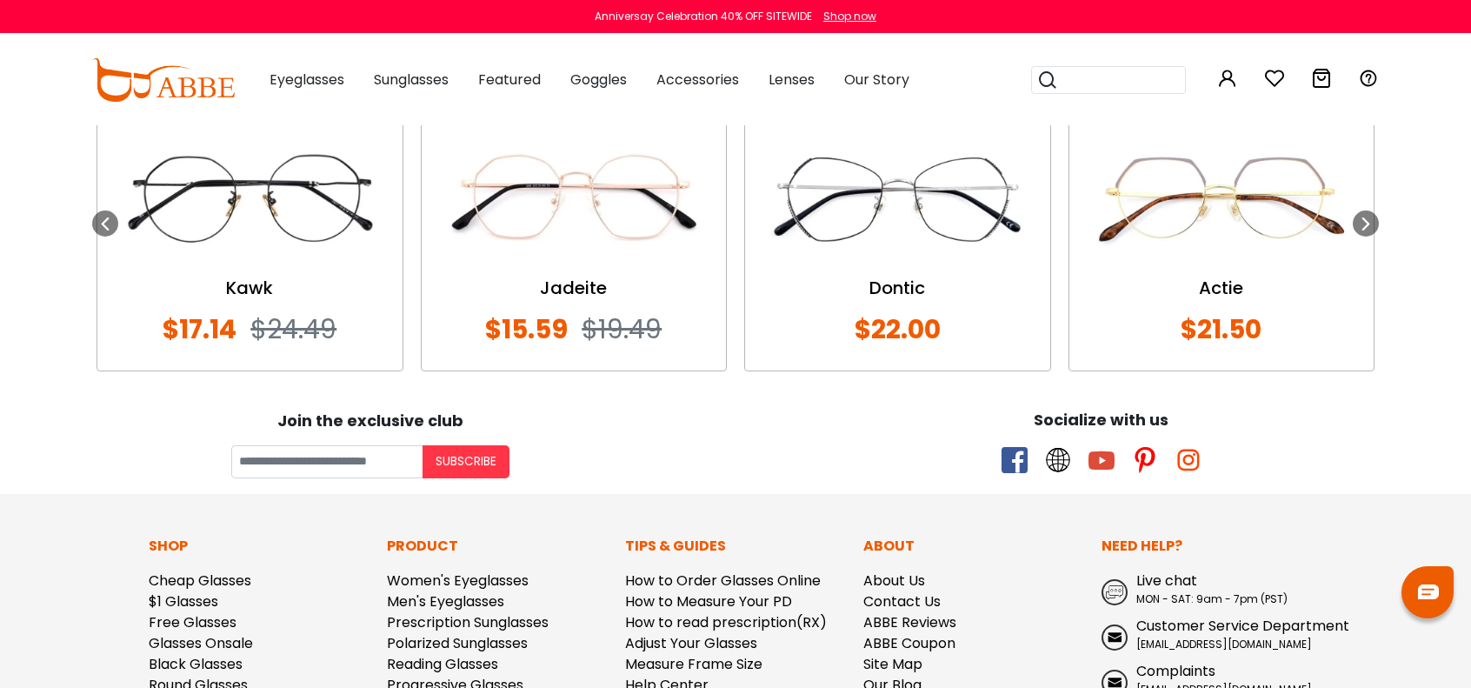
click at [634, 215] on img at bounding box center [574, 198] width 270 height 135
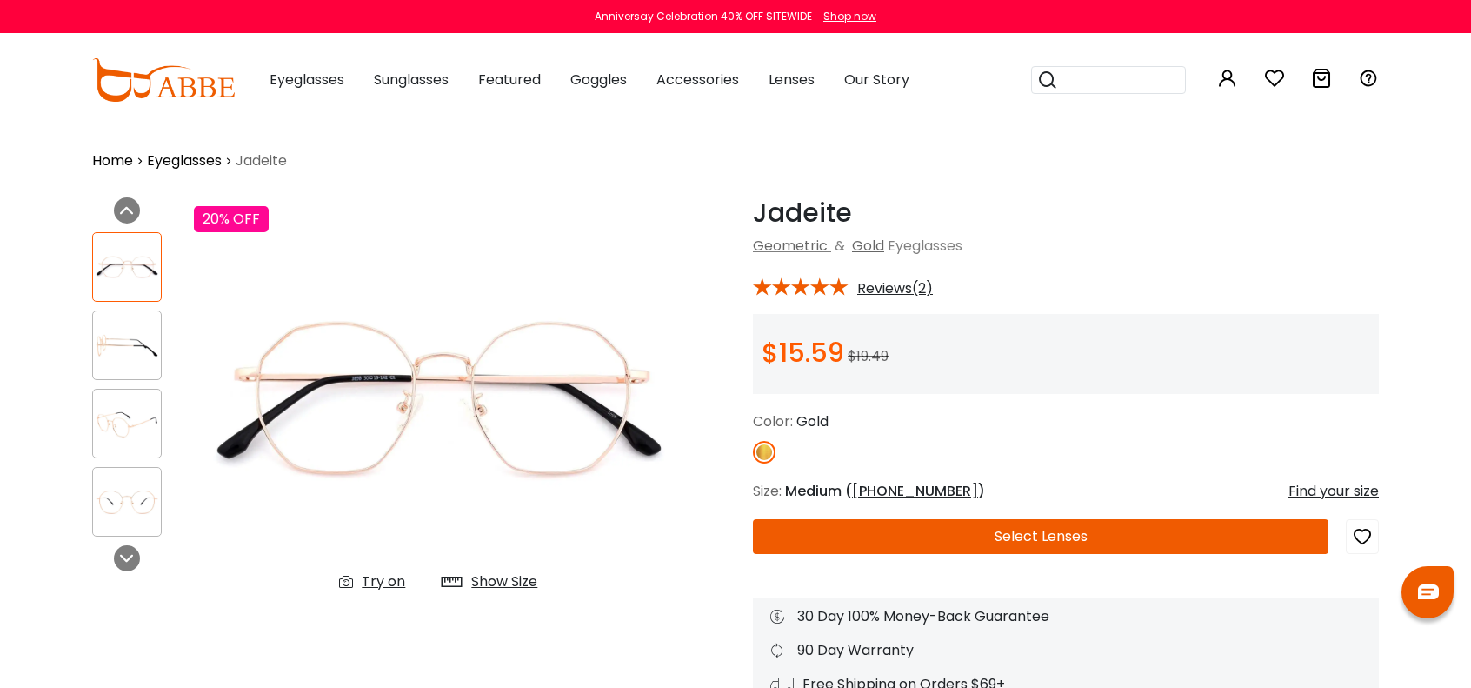
type input "**********"
click at [873, 534] on button "Select Lenses" at bounding box center [1041, 536] width 576 height 35
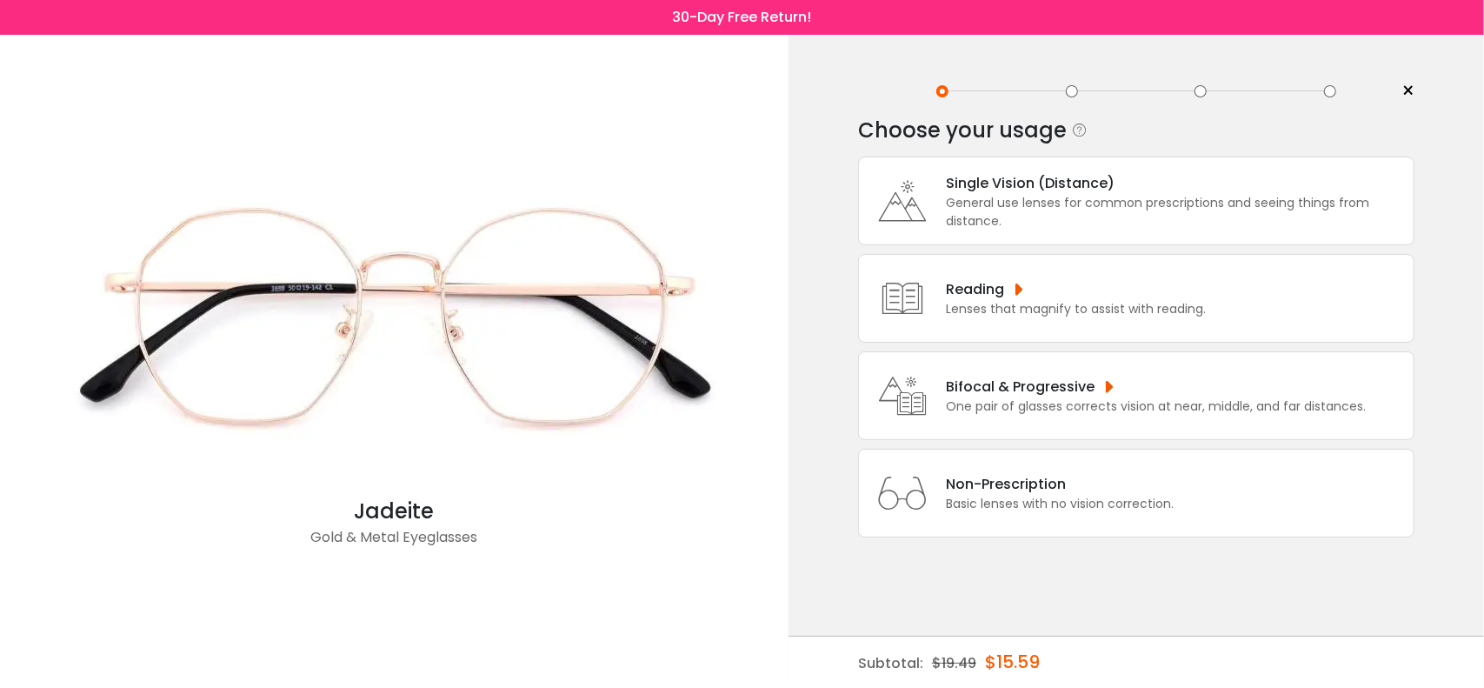
click at [1038, 399] on div "One pair of glasses corrects vision at near, middle, and far distances." at bounding box center [1156, 406] width 420 height 18
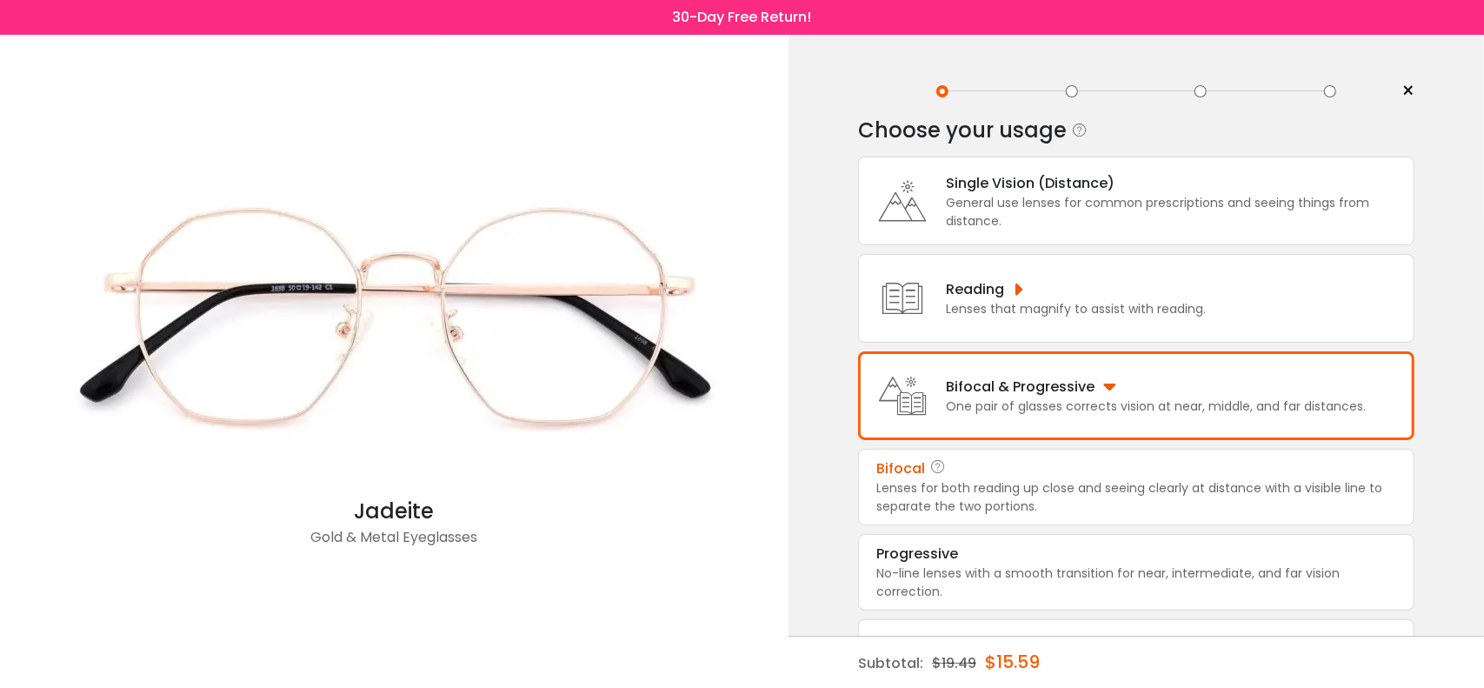
click at [971, 506] on div "Lenses for both reading up close and seeing clearly at distance with a visible …" at bounding box center [1136, 497] width 520 height 37
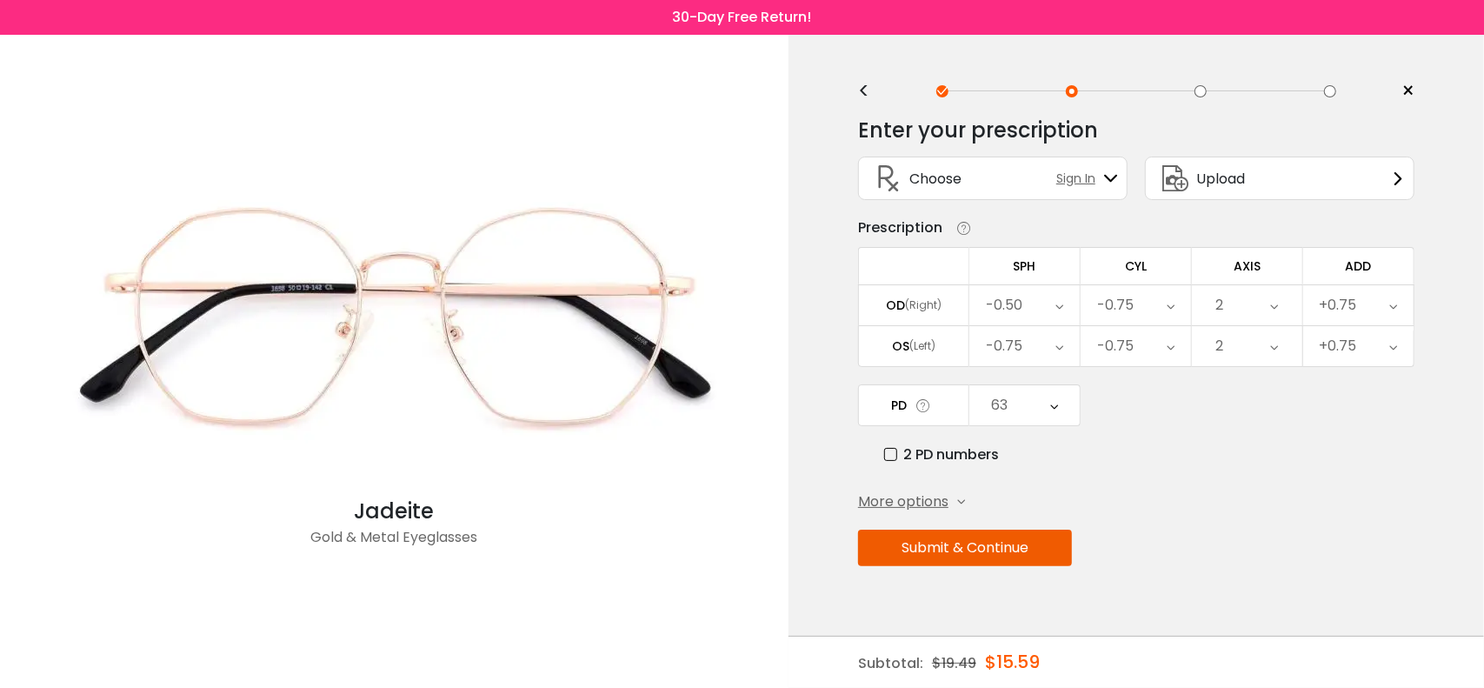
click at [1064, 309] on div "-0.50" at bounding box center [1024, 305] width 110 height 40
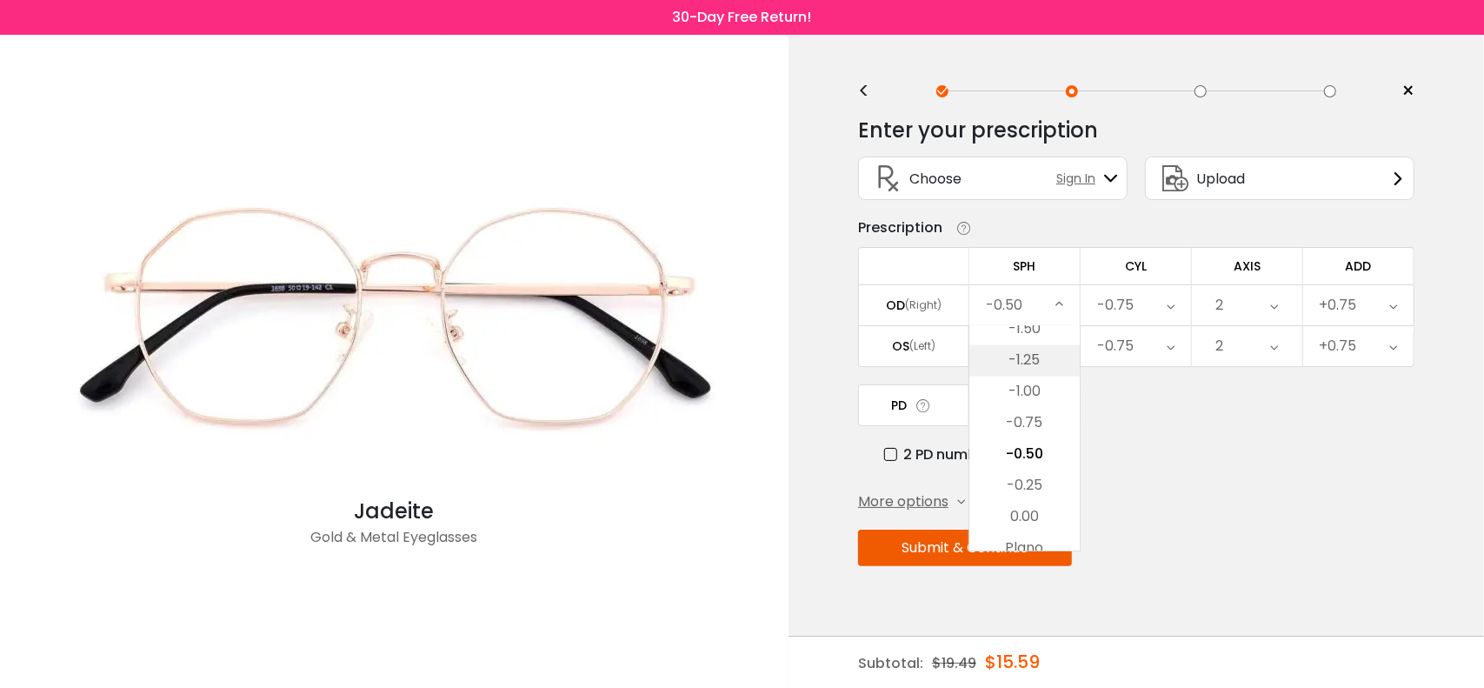
click at [1021, 363] on li "-1.25" at bounding box center [1024, 360] width 110 height 31
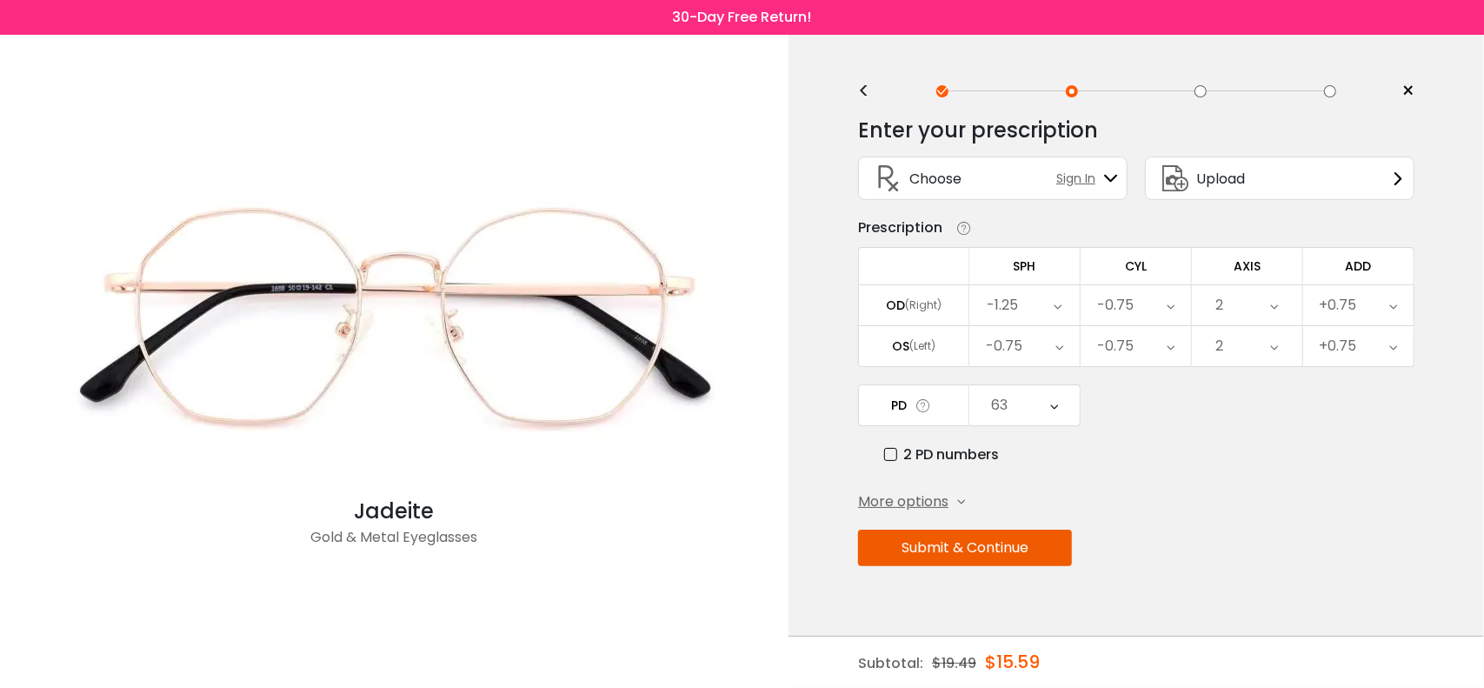
click at [1175, 295] on div "-0.75" at bounding box center [1136, 305] width 110 height 40
click at [1139, 387] on li "-1.25" at bounding box center [1136, 391] width 110 height 31
click at [978, 536] on button "Submit & Continue" at bounding box center [965, 547] width 214 height 37
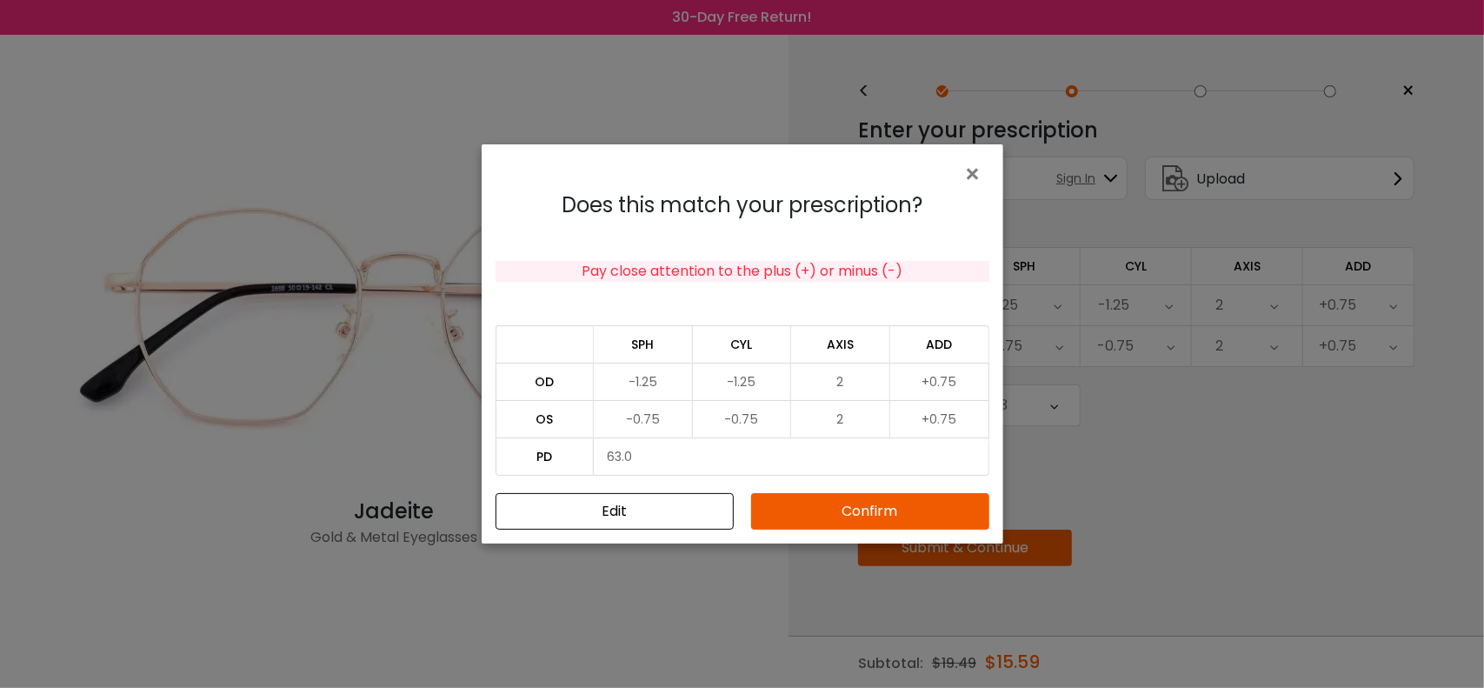
click at [852, 516] on button "Confirm" at bounding box center [870, 511] width 238 height 37
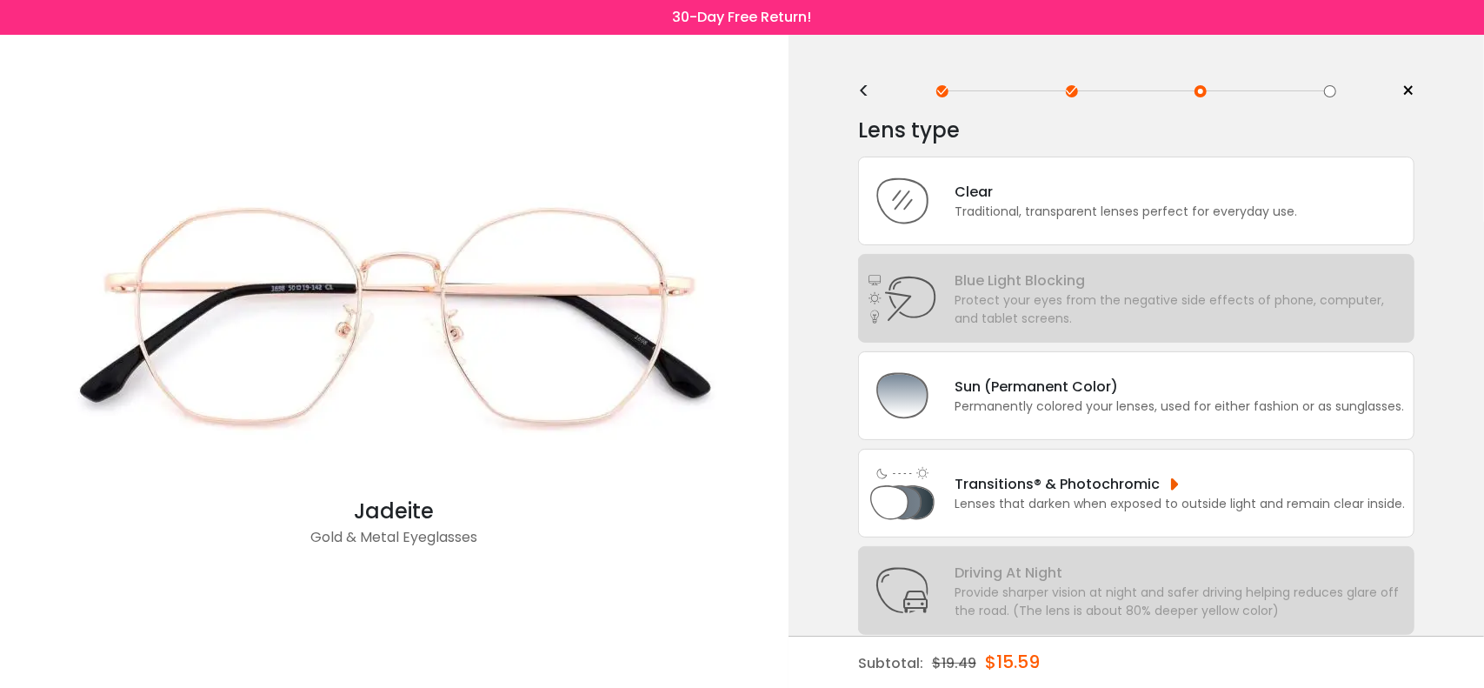
click at [852, 516] on div "< × Choose your usage Single Vision (Distance) This lens helps you see details …" at bounding box center [1137, 418] width 696 height 767
click at [1049, 225] on div "Clear Traditional, transparent lenses perfect for everyday use." at bounding box center [1136, 200] width 556 height 89
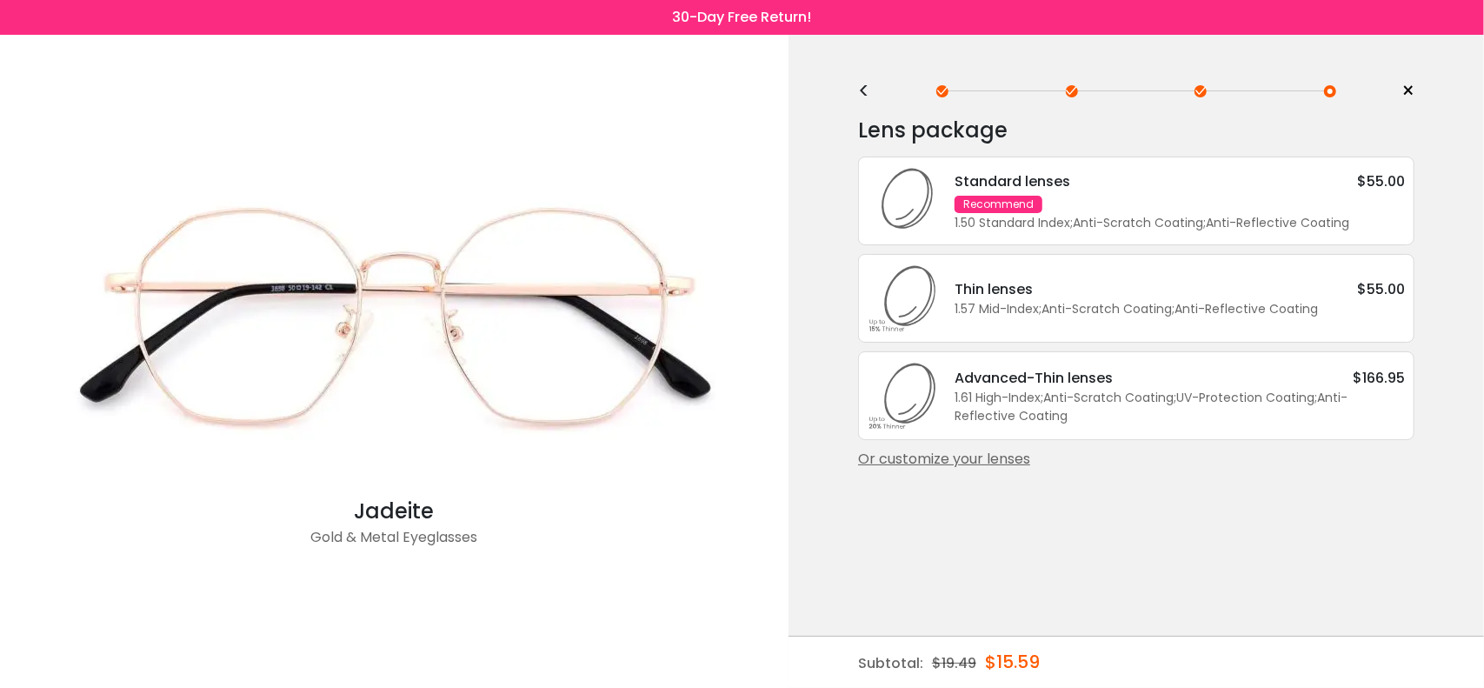
click at [1141, 222] on div "1.50 Standard Index ; Anti-Scratch Coating ; Anti-Reflective Coating ;" at bounding box center [1180, 223] width 450 height 18
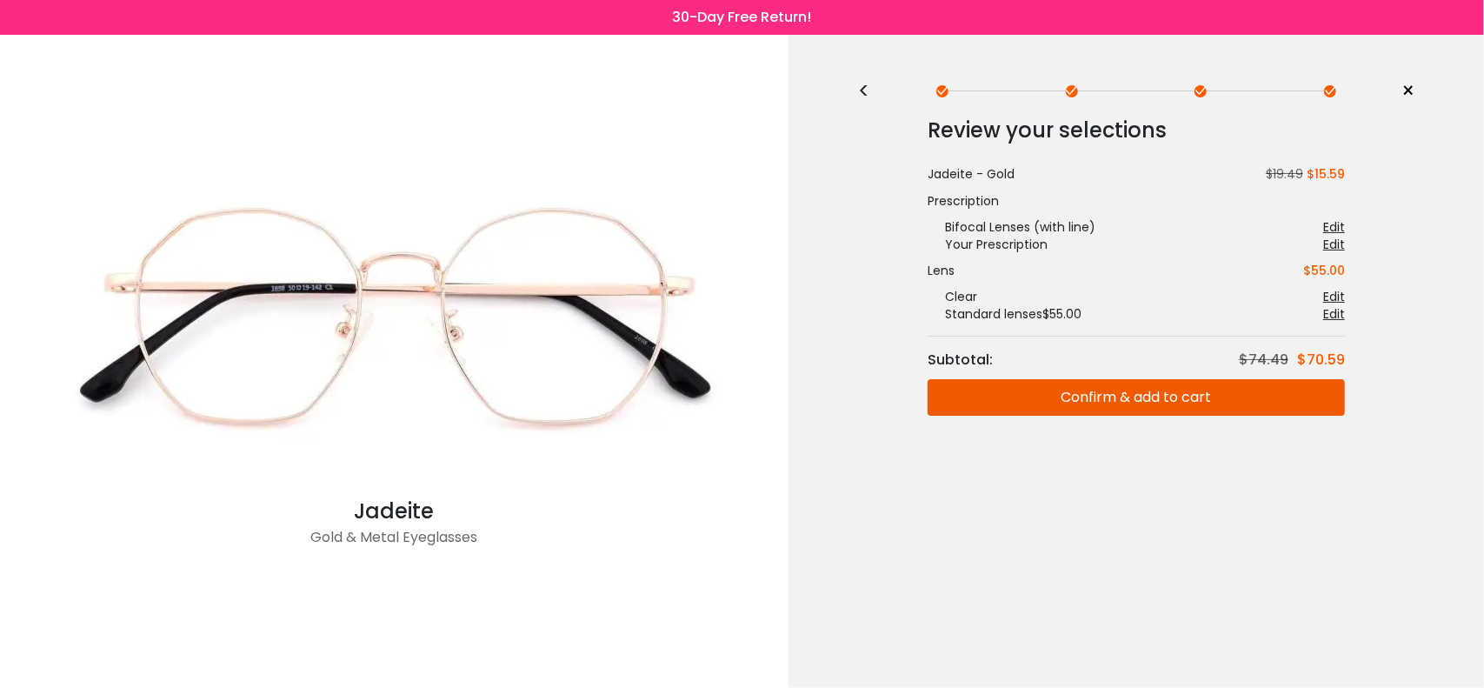
click at [1123, 396] on button "Confirm & add to cart" at bounding box center [1136, 397] width 417 height 37
